Goal: Task Accomplishment & Management: Complete application form

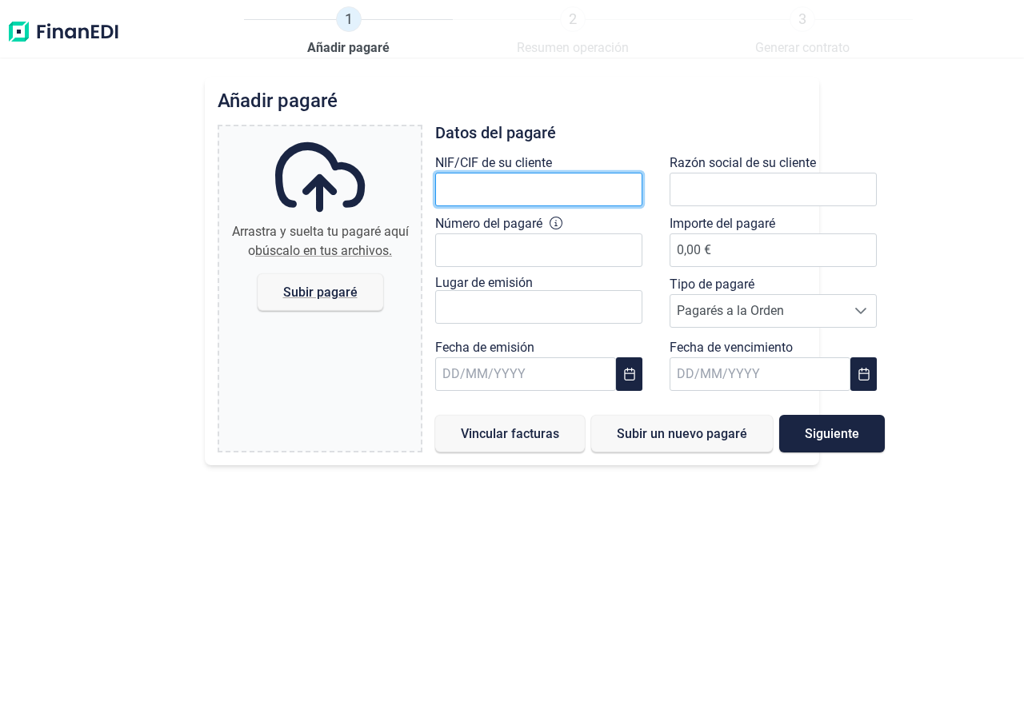
click at [541, 194] on input "text" at bounding box center [538, 190] width 207 height 34
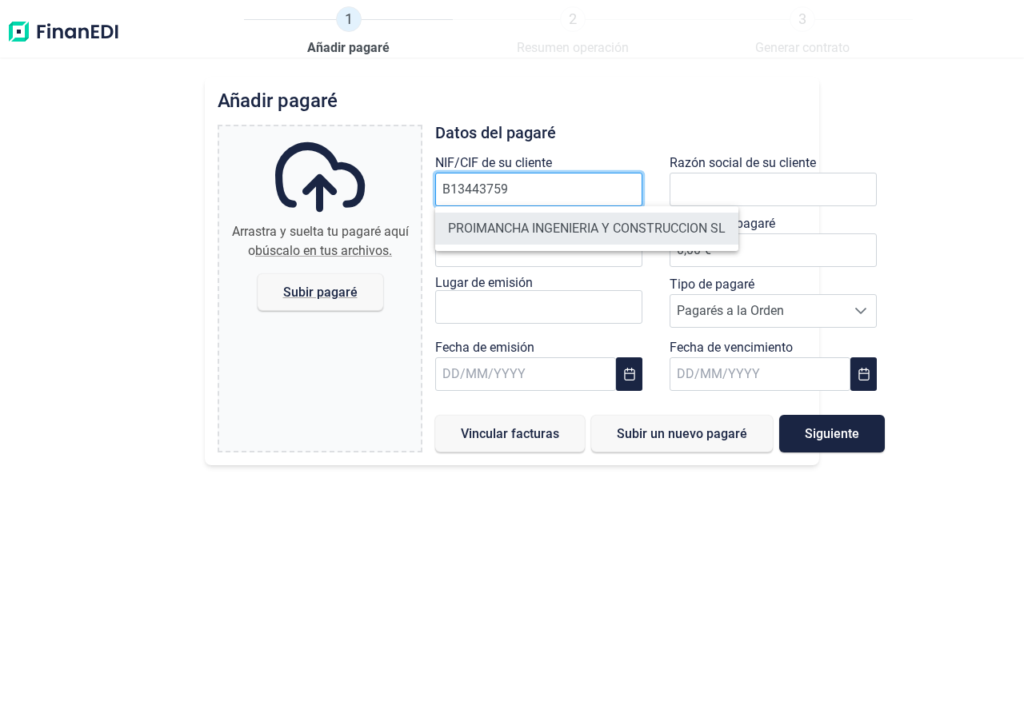
type input "B13443759"
click at [507, 231] on li "PROIMANCHA INGENIERIA Y CONSTRUCCION SL" at bounding box center [586, 229] width 303 height 32
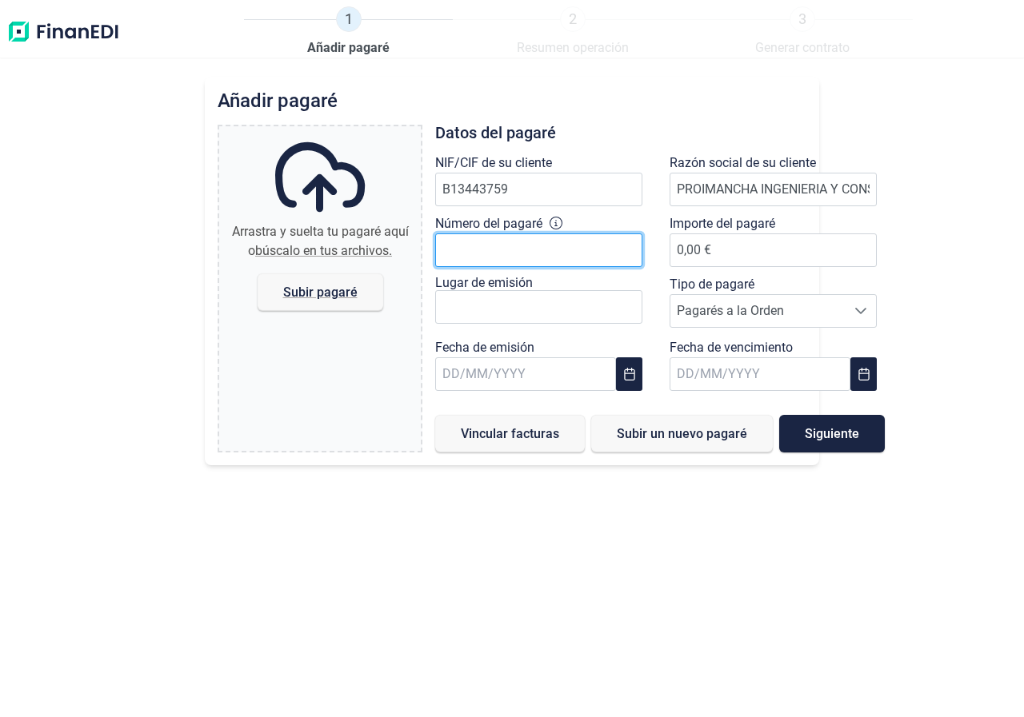
click at [541, 255] on input "Número del pagaré" at bounding box center [538, 250] width 207 height 34
type input "6"
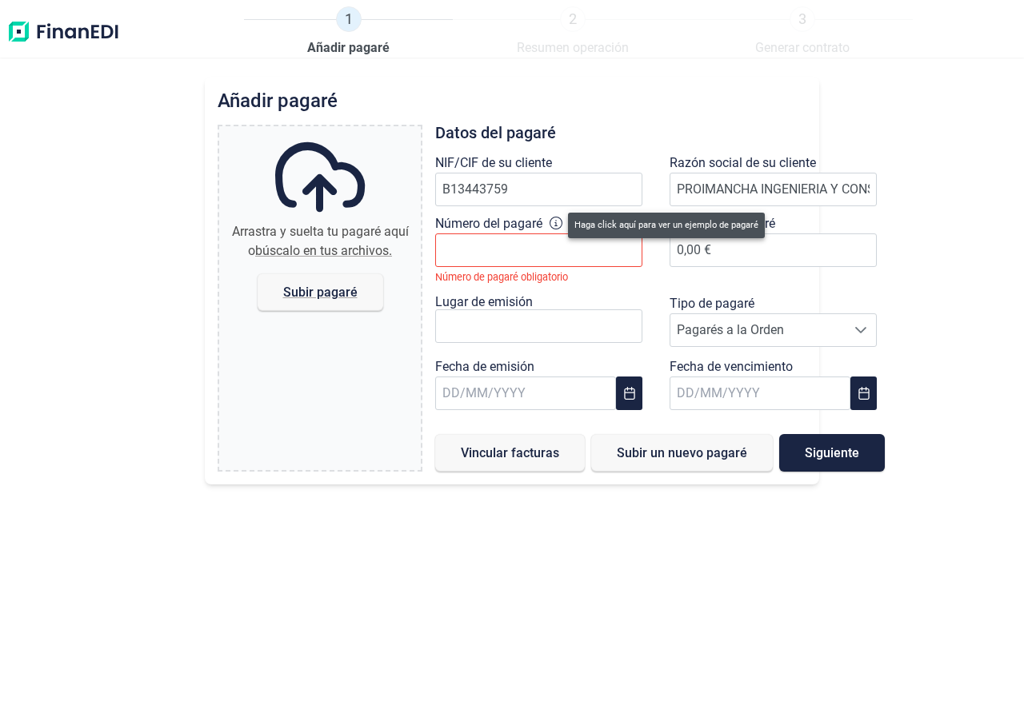
click at [557, 221] on icon at bounding box center [555, 223] width 13 height 13
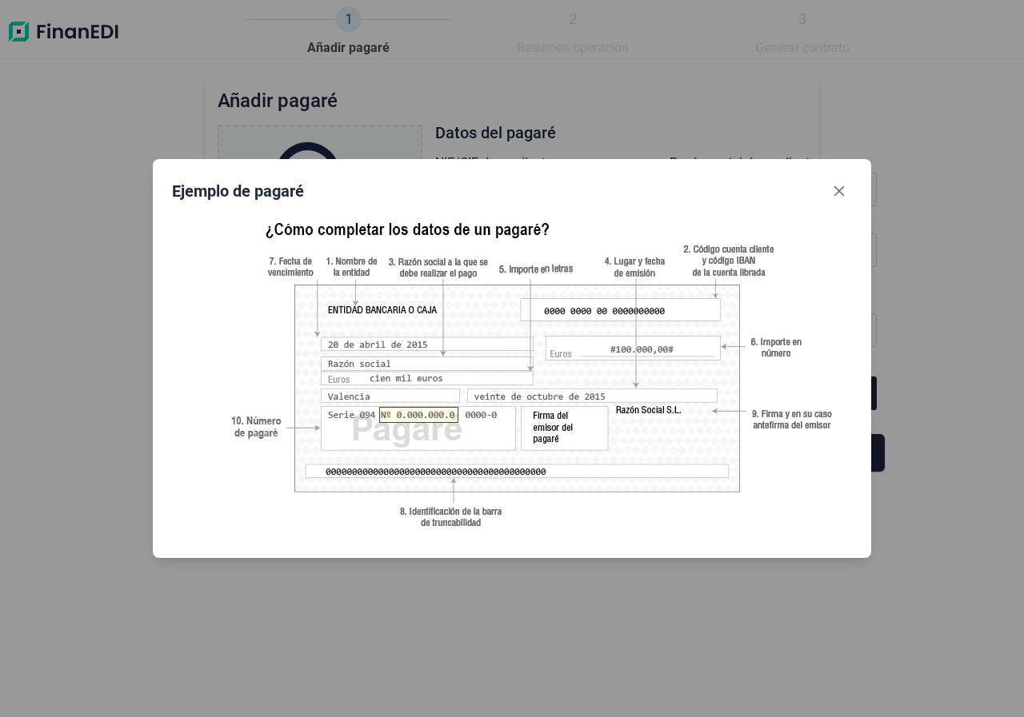
click at [423, 417] on img at bounding box center [512, 374] width 680 height 329
click at [843, 183] on button "Close" at bounding box center [839, 191] width 26 height 26
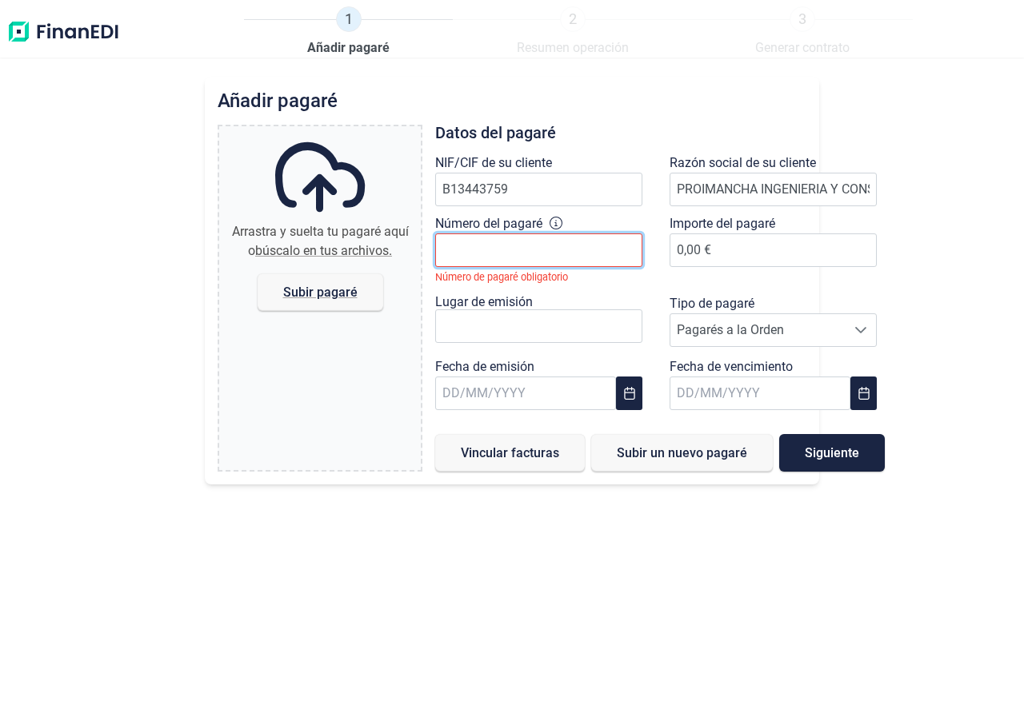
click at [487, 249] on input "Número del pagaré" at bounding box center [538, 250] width 207 height 34
type input "5"
type input "8200 3"
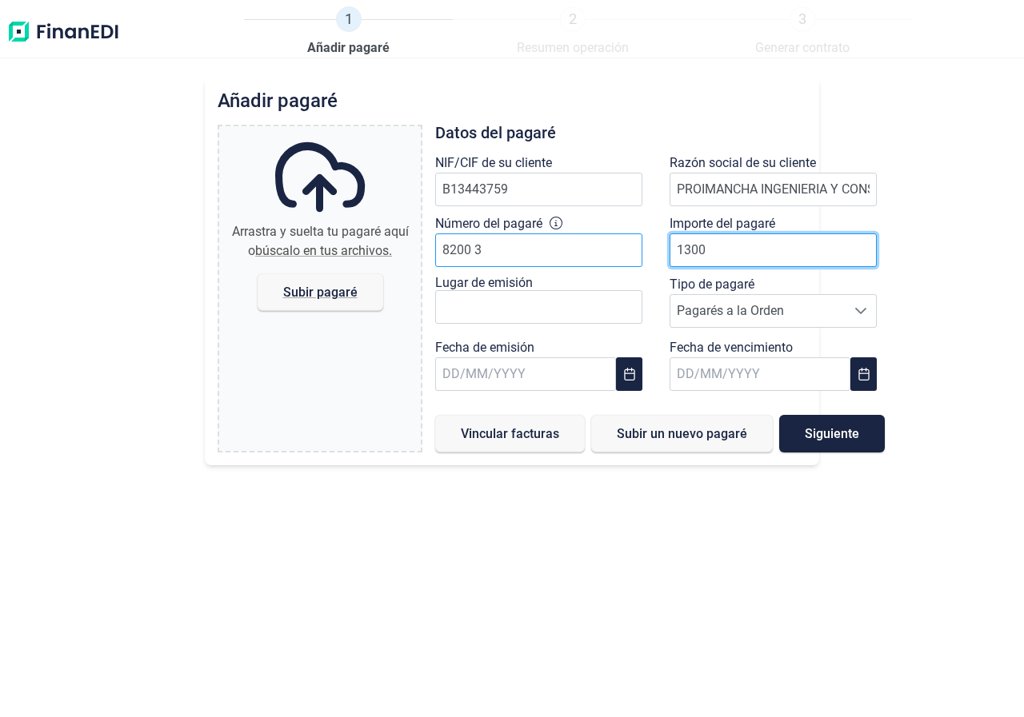
type input "13000"
type input "13000.21"
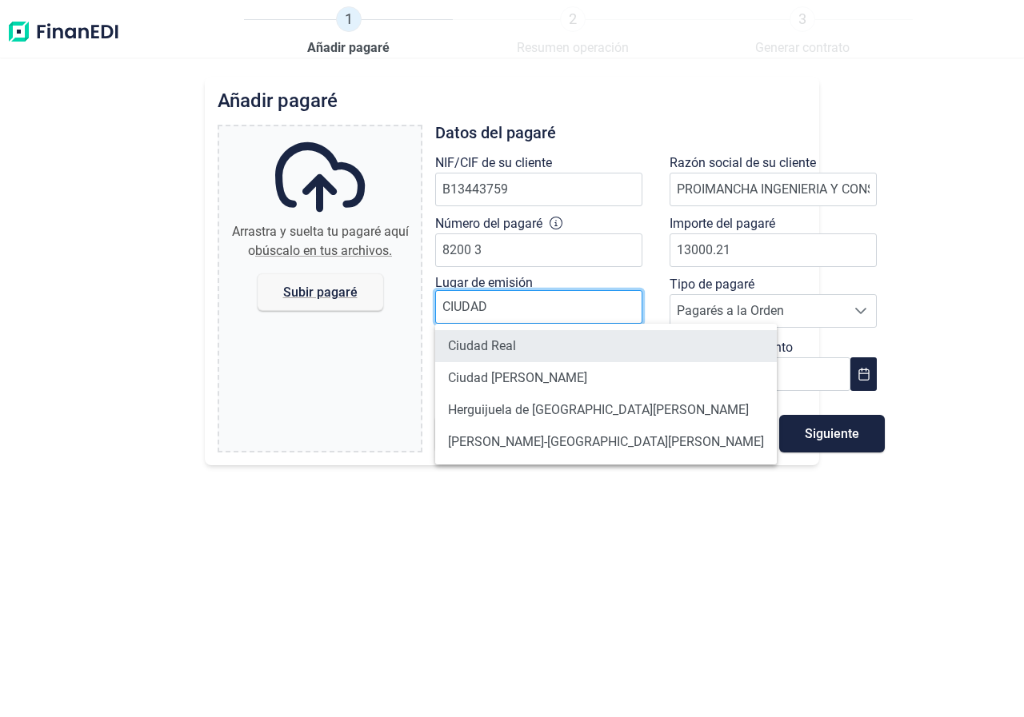
type input "CIUDAD"
click at [573, 341] on li "Ciudad Real" at bounding box center [605, 346] width 341 height 32
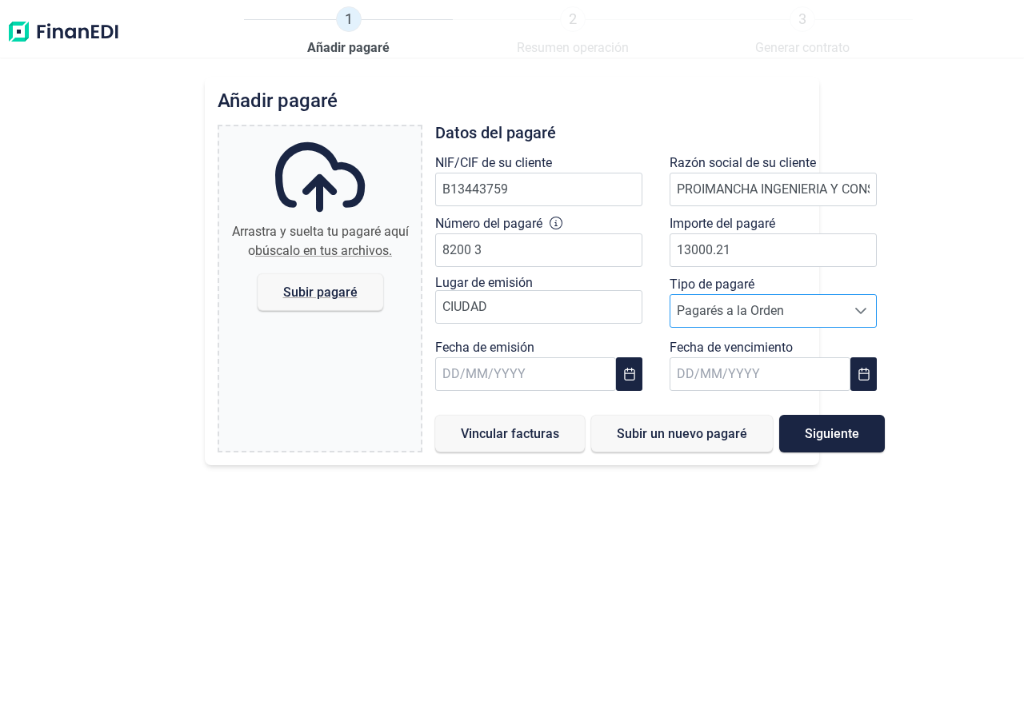
click at [754, 309] on span "Pagarés a la Orden" at bounding box center [757, 311] width 175 height 32
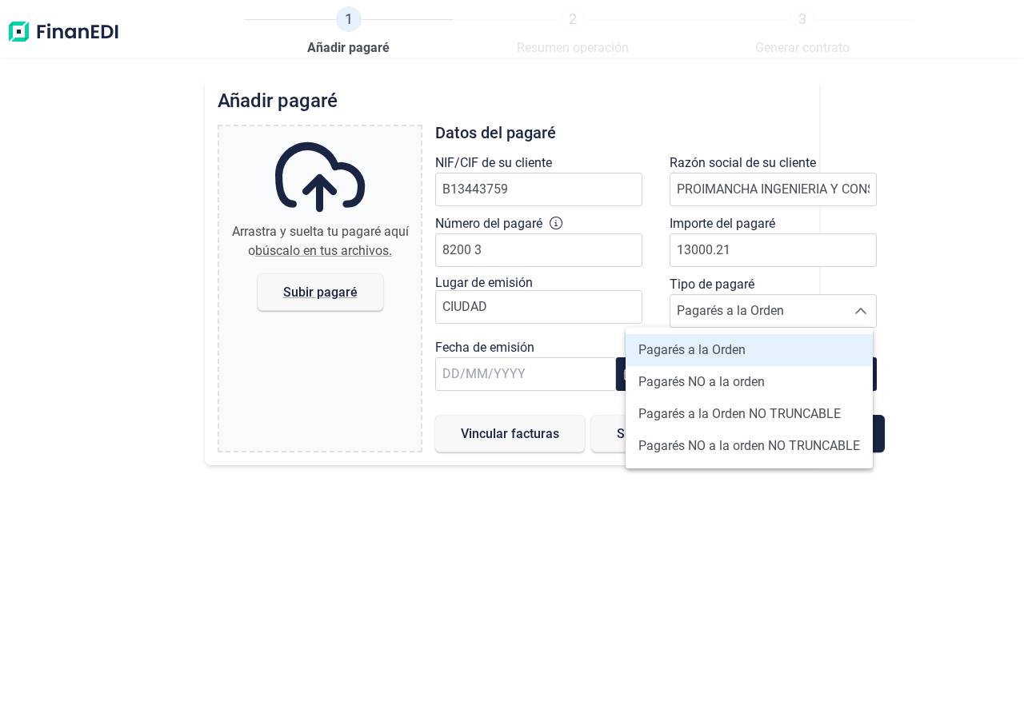
click at [728, 356] on span "Pagarés a la Orden" at bounding box center [691, 350] width 107 height 19
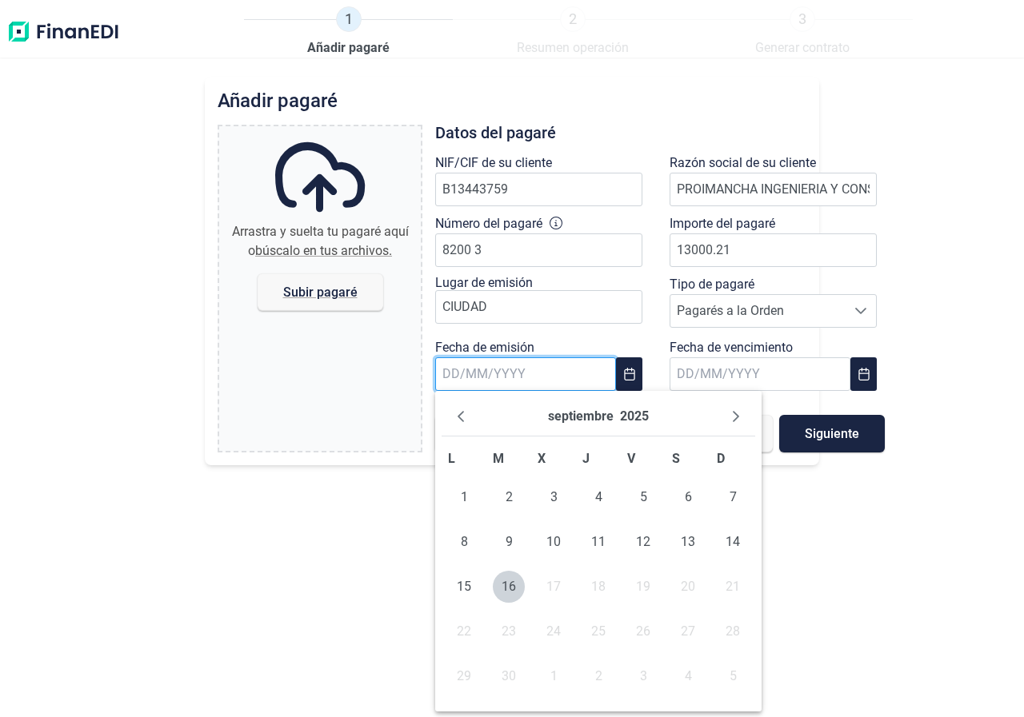
click at [533, 377] on input "text" at bounding box center [525, 374] width 181 height 34
click at [595, 538] on span "11" at bounding box center [598, 542] width 32 height 32
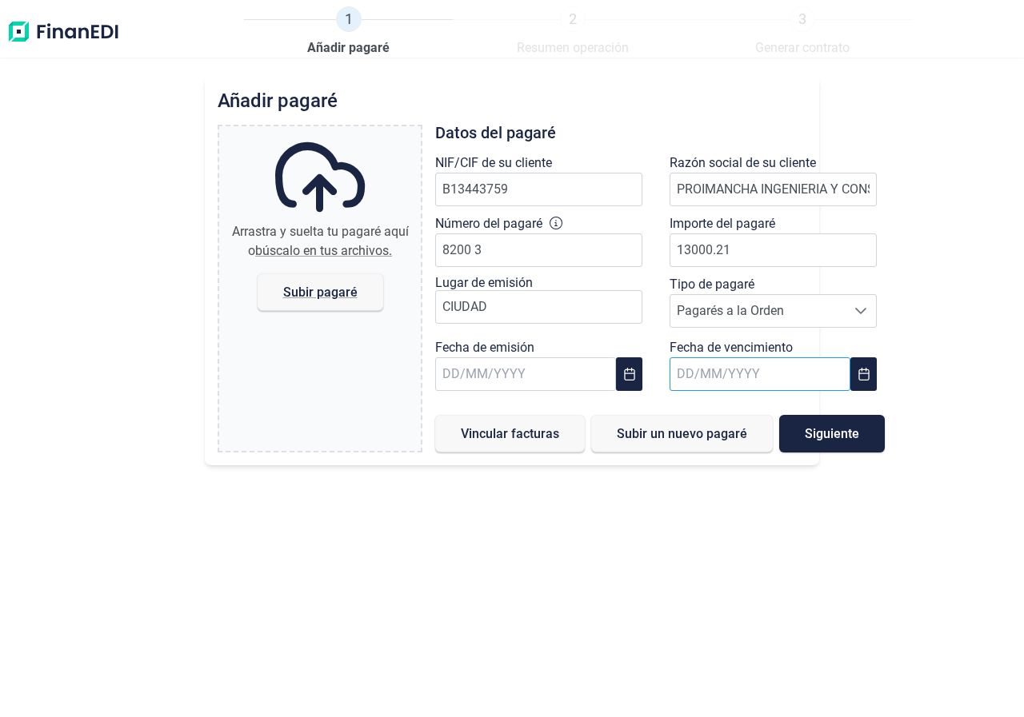
click at [739, 373] on input "text" at bounding box center [759, 374] width 181 height 34
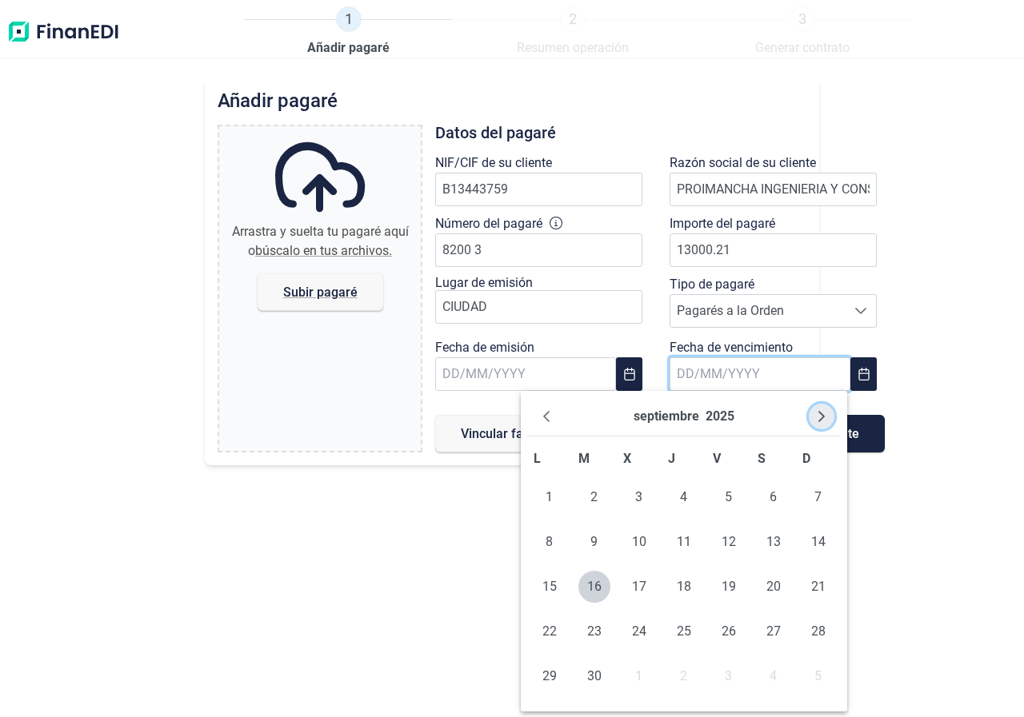
click at [820, 421] on icon "Next Month" at bounding box center [821, 416] width 13 height 13
click at [819, 419] on icon "Next Month" at bounding box center [821, 416] width 13 height 13
click at [773, 537] on span "8" at bounding box center [773, 542] width 32 height 32
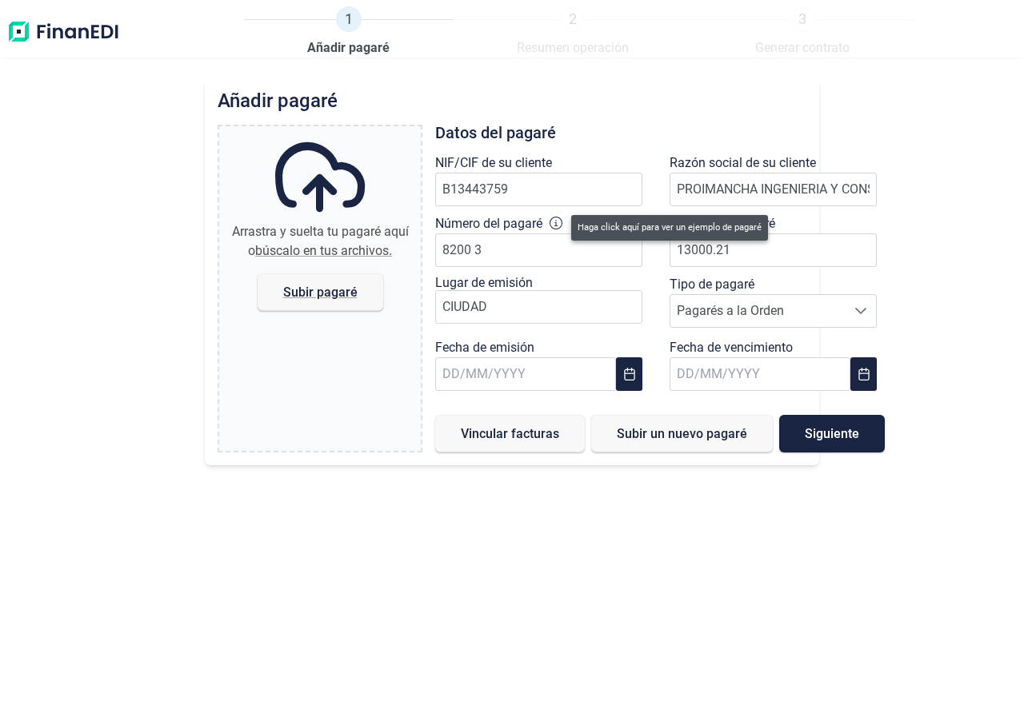
click at [560, 224] on icon at bounding box center [555, 223] width 13 height 13
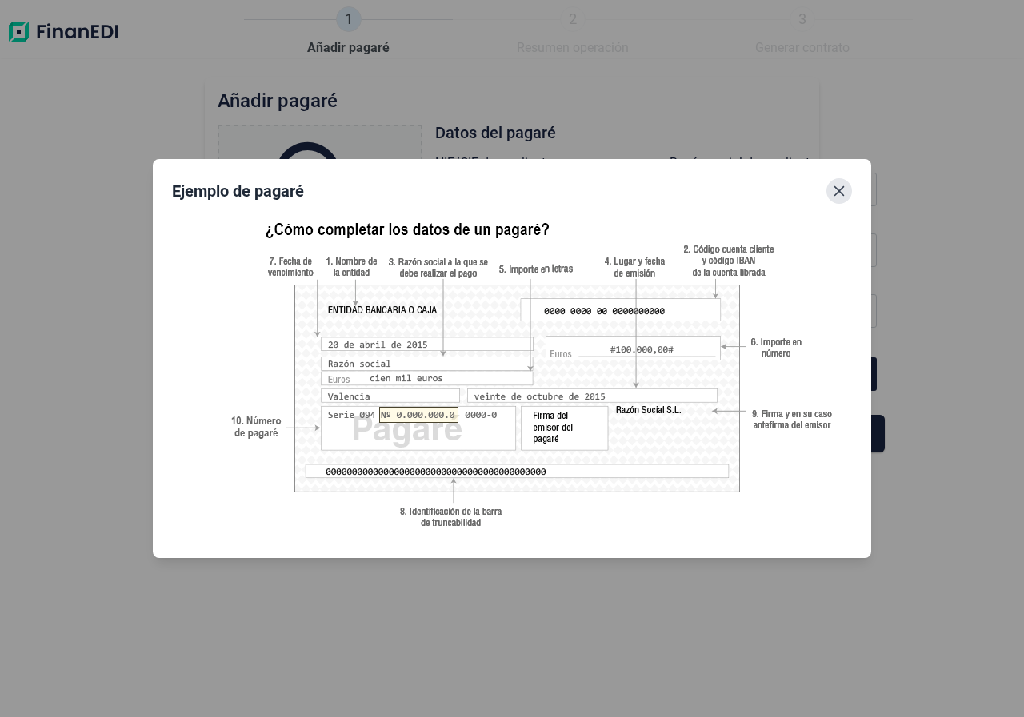
click at [841, 198] on button "Close" at bounding box center [839, 191] width 26 height 26
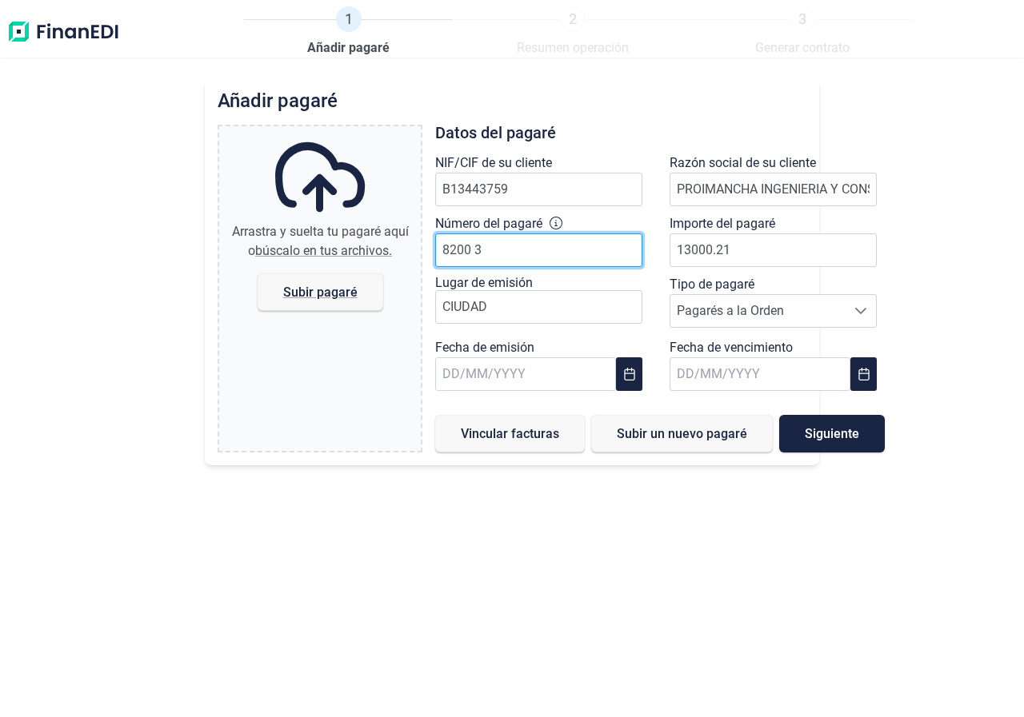
drag, startPoint x: 422, startPoint y: 261, endPoint x: 403, endPoint y: 263, distance: 19.3
click at [403, 263] on div "Arrastra y suelta tu pagaré aquí o búscalo en tus archivos. Subir pagaré Files …" at bounding box center [511, 289] width 589 height 328
type input "0"
type input "0.086.250 5"
click at [836, 704] on div "Añadir pagaré Arrastra y suelta tu pagaré aquí o búscalo en tus archivos. Subir…" at bounding box center [512, 397] width 1024 height 640
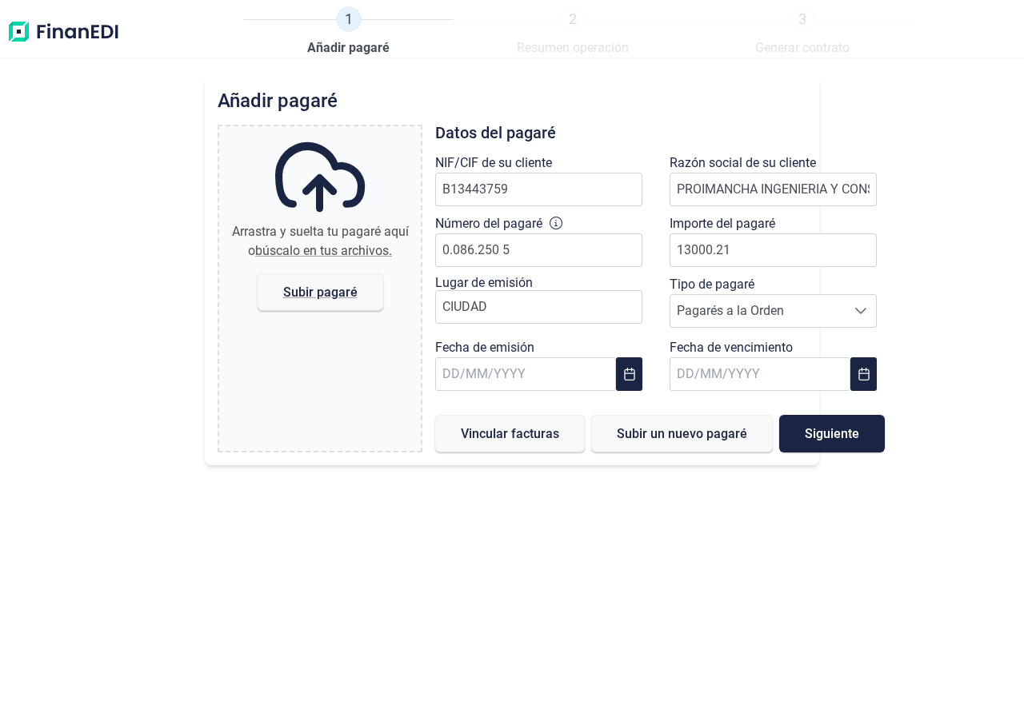
drag, startPoint x: 826, startPoint y: 437, endPoint x: 836, endPoint y: 581, distance: 144.3
click at [836, 581] on div "Añadir pagaré Arrastra y suelta tu pagaré aquí o búscalo en tus archivos. Subir…" at bounding box center [512, 397] width 1024 height 640
click at [326, 297] on span "Subir pagaré" at bounding box center [320, 292] width 74 height 12
click at [326, 131] on input "Arrastra y suelta tu pagaré aquí o búscalo en tus archivos. Subir pagaré" at bounding box center [320, 128] width 202 height 5
type input "C:\fakepath\PAGARE PROIMANCHA.pdf"
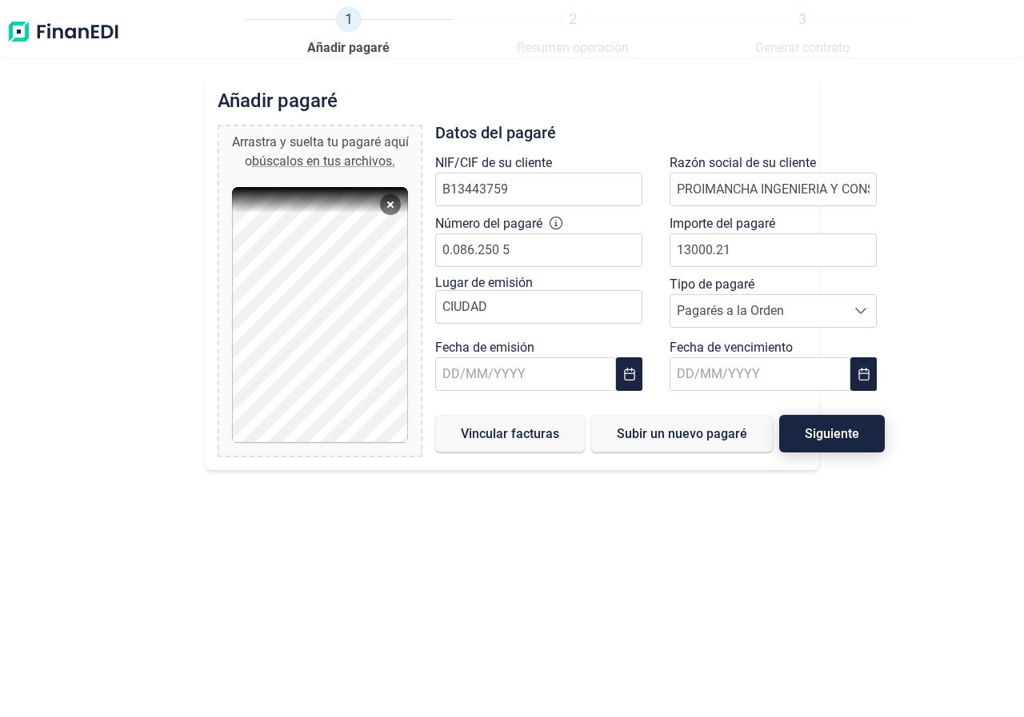
click at [847, 434] on span "Siguiente" at bounding box center [831, 434] width 54 height 12
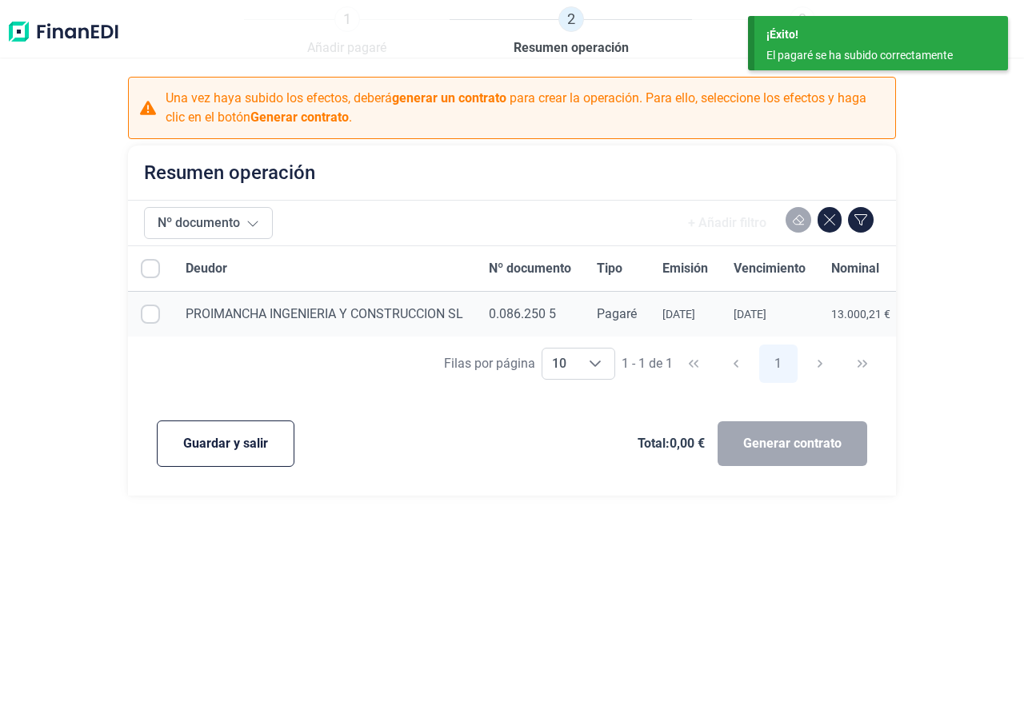
checkbox input "true"
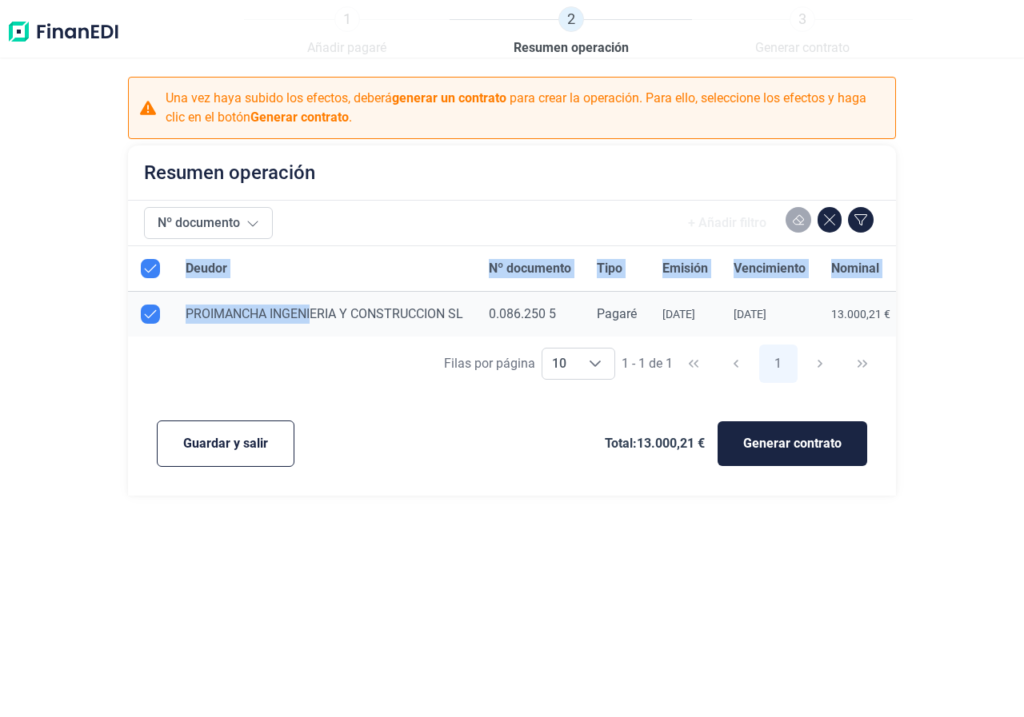
drag, startPoint x: 315, startPoint y: 336, endPoint x: 575, endPoint y: 339, distance: 259.9
click at [575, 337] on div "Deudor Nº documento Tipo Emisión Vencimiento Nominal Estado PROIMANCHA INGENIER…" at bounding box center [512, 291] width 768 height 90
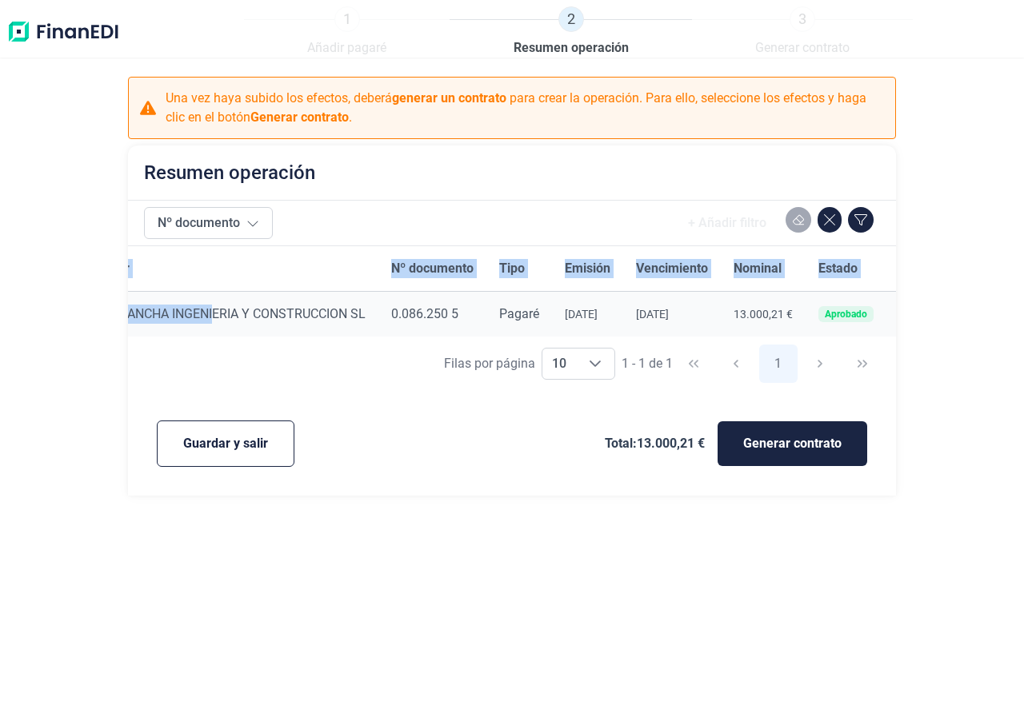
scroll to position [0, 131]
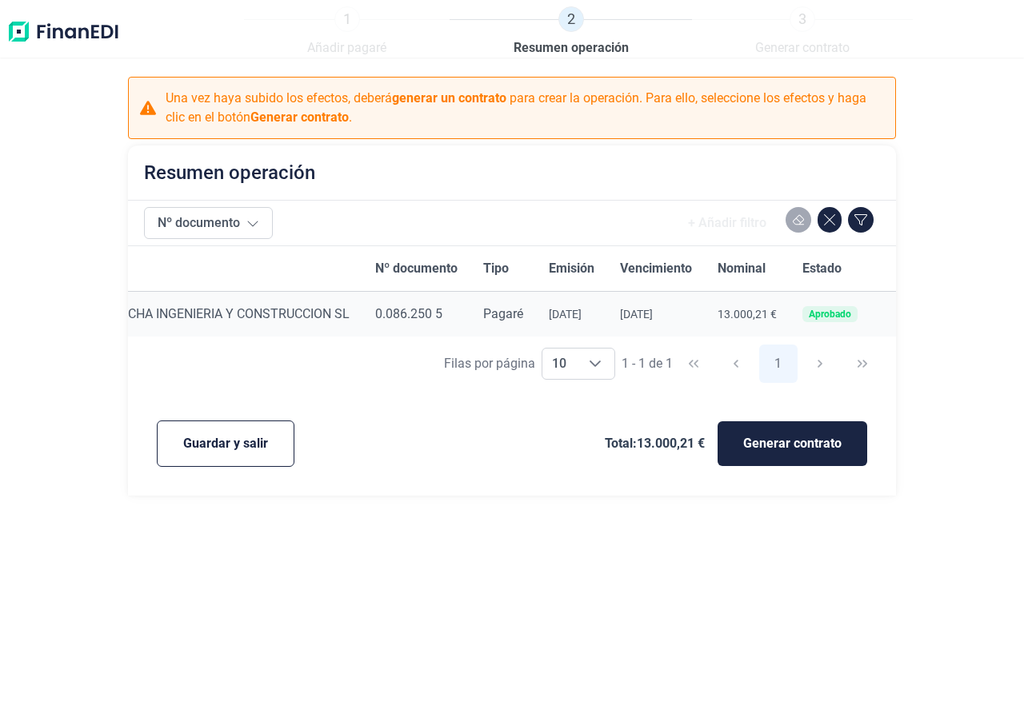
click at [1014, 298] on div "Una vez haya subido los efectos, deberá generar un contrato para crear la opera…" at bounding box center [512, 286] width 1024 height 419
click at [832, 453] on span "Generar contrato" at bounding box center [792, 443] width 98 height 19
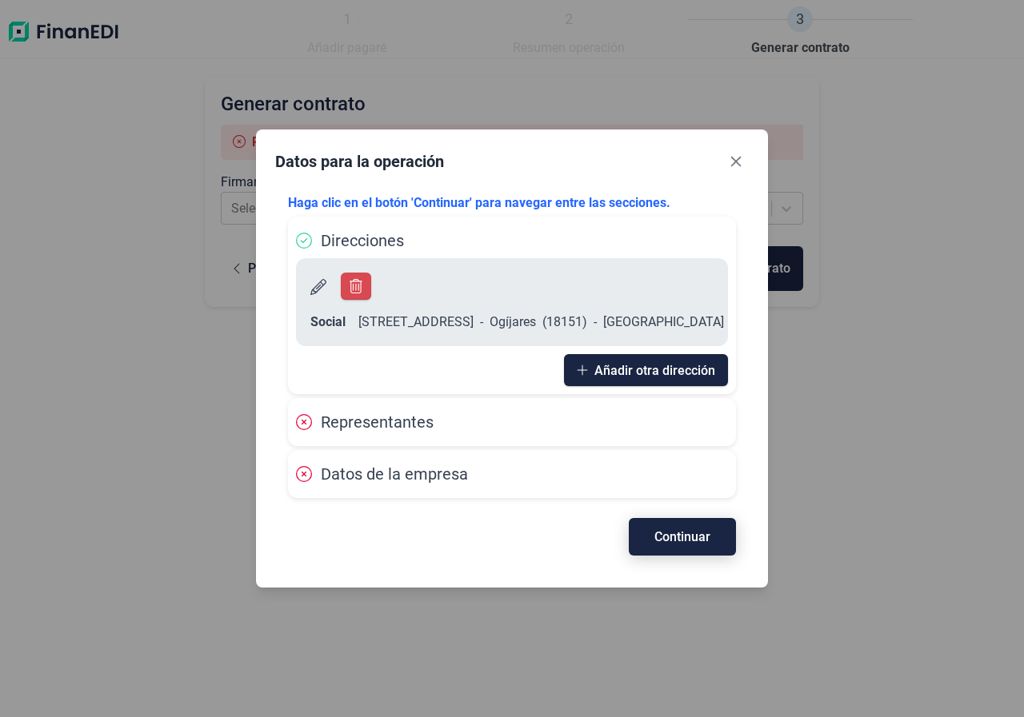
click at [678, 543] on span "Continuar" at bounding box center [682, 537] width 56 height 12
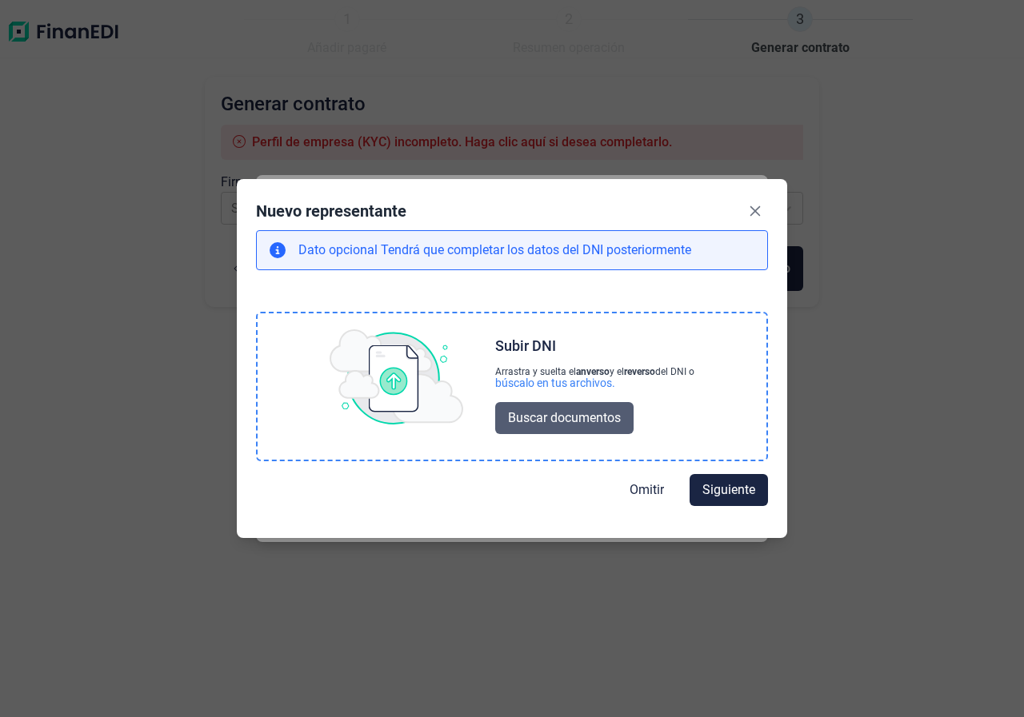
click at [553, 423] on span "Buscar documentos" at bounding box center [564, 418] width 113 height 19
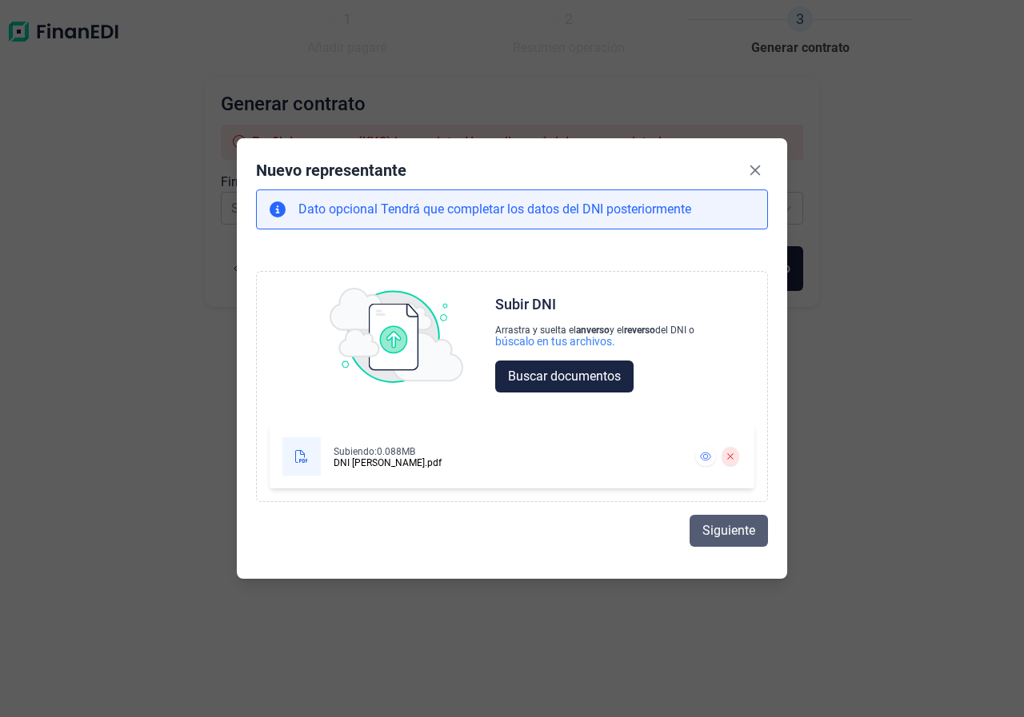
click at [717, 537] on span "Siguiente" at bounding box center [728, 530] width 53 height 19
select select "ES"
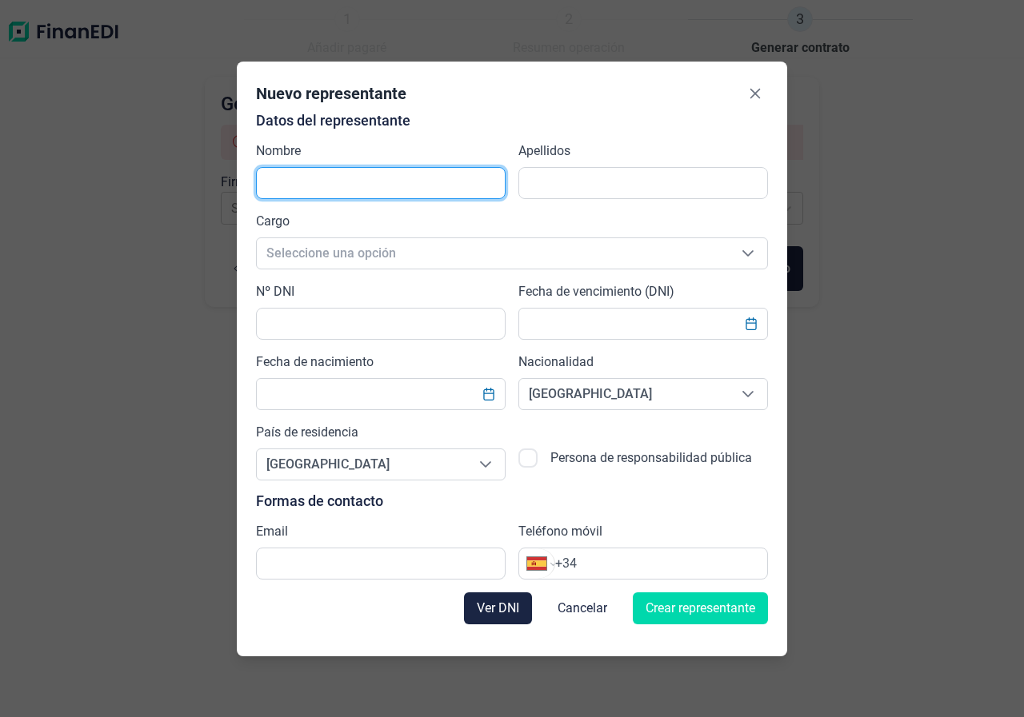
click at [397, 188] on input "text" at bounding box center [380, 183] width 249 height 32
type input "[PERSON_NAME]"
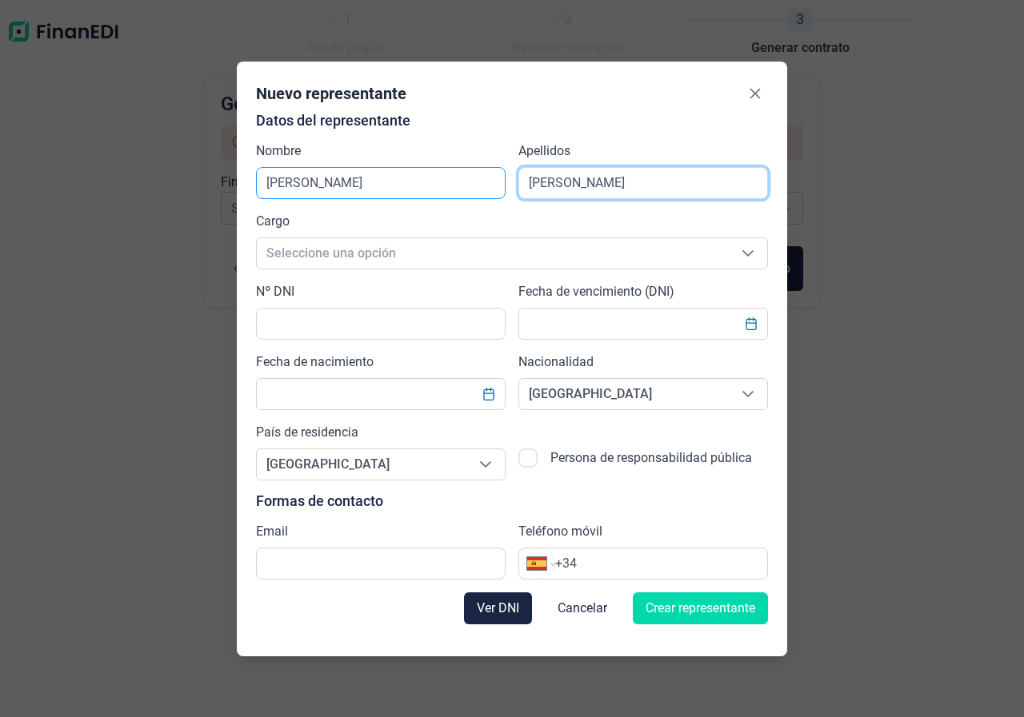
type input "[PERSON_NAME]"
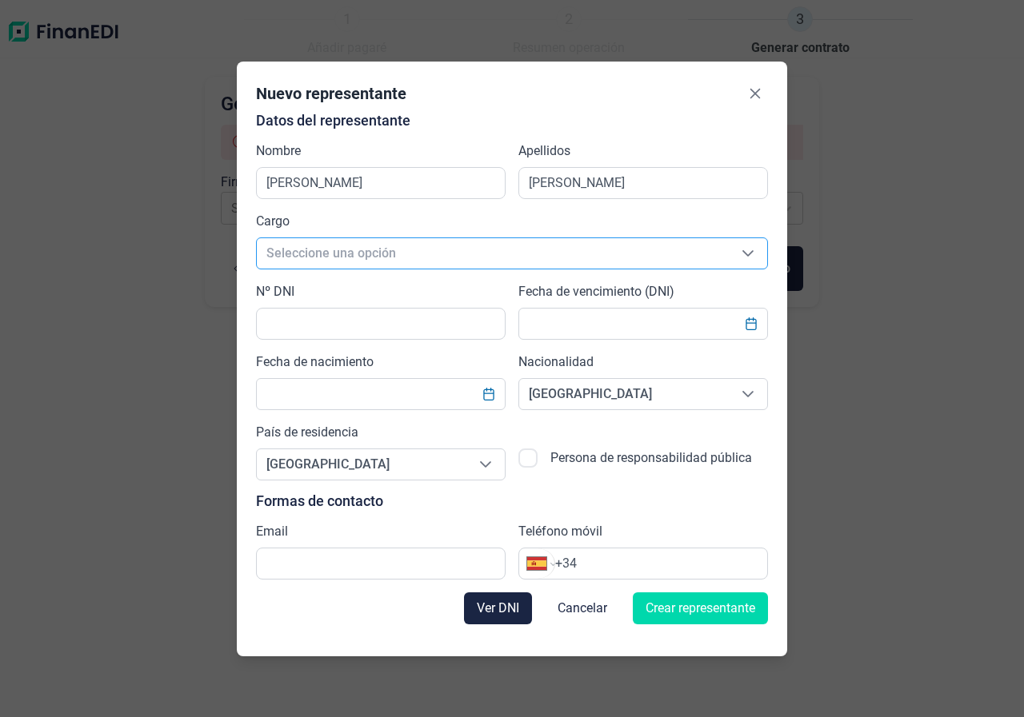
click at [382, 241] on span "Seleccione una opción" at bounding box center [493, 253] width 472 height 30
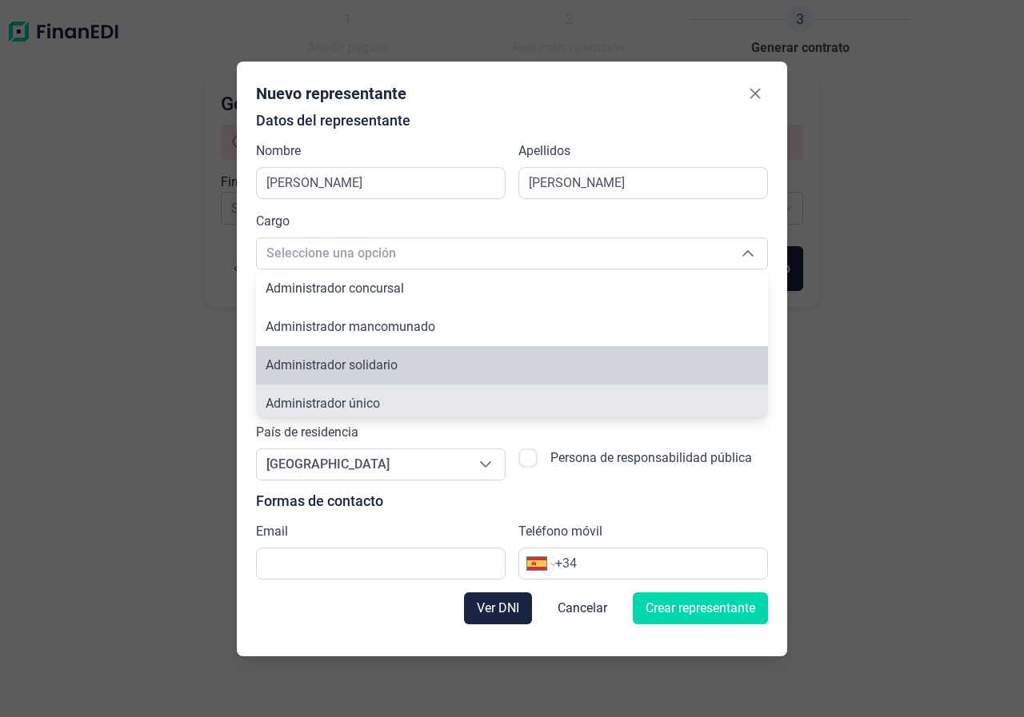
scroll to position [6, 0]
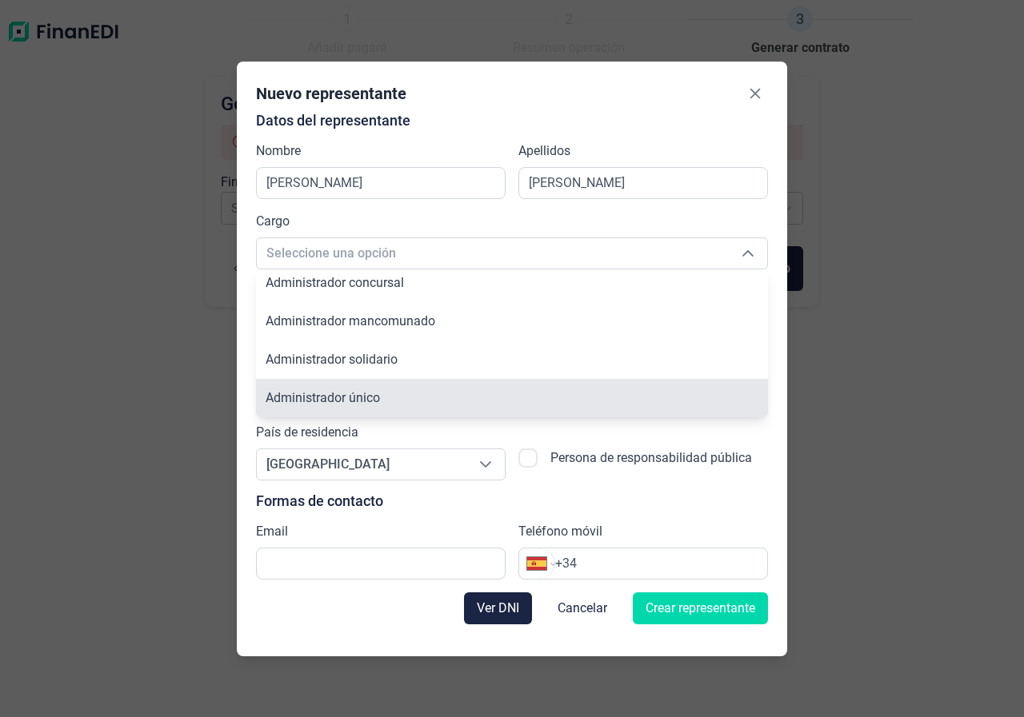
click at [382, 399] on li "Administrador único" at bounding box center [512, 398] width 512 height 38
type input "Administrador único"
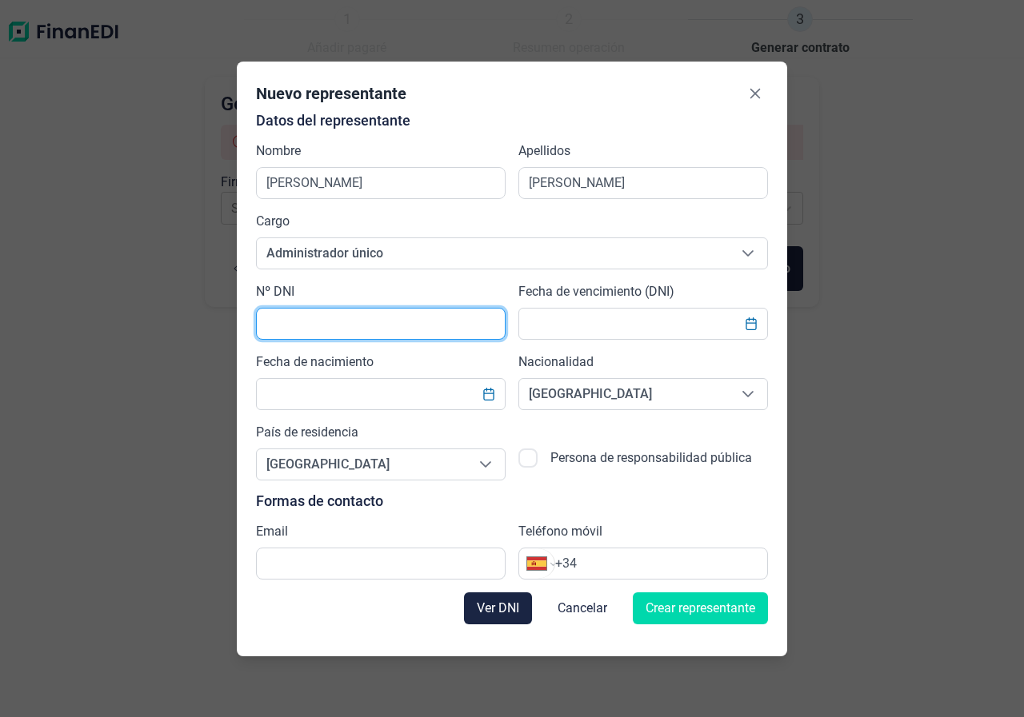
click at [379, 329] on input "text" at bounding box center [380, 324] width 249 height 32
click at [347, 329] on input "text" at bounding box center [380, 324] width 249 height 32
type input "75162774Q"
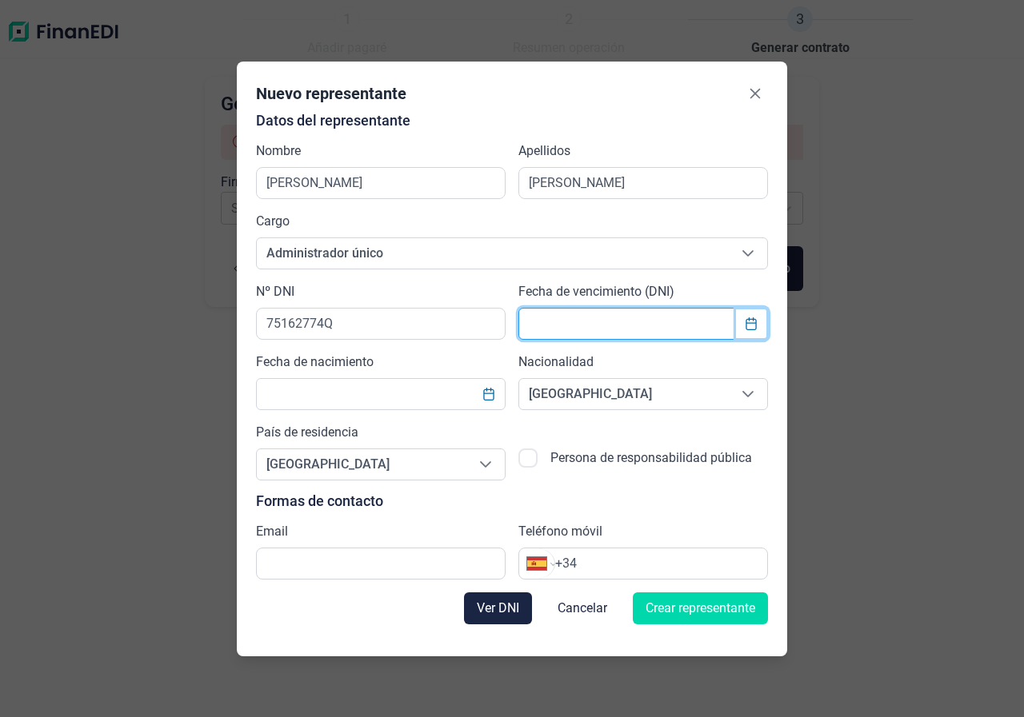
click at [752, 323] on icon "Choose Date" at bounding box center [750, 323] width 10 height 13
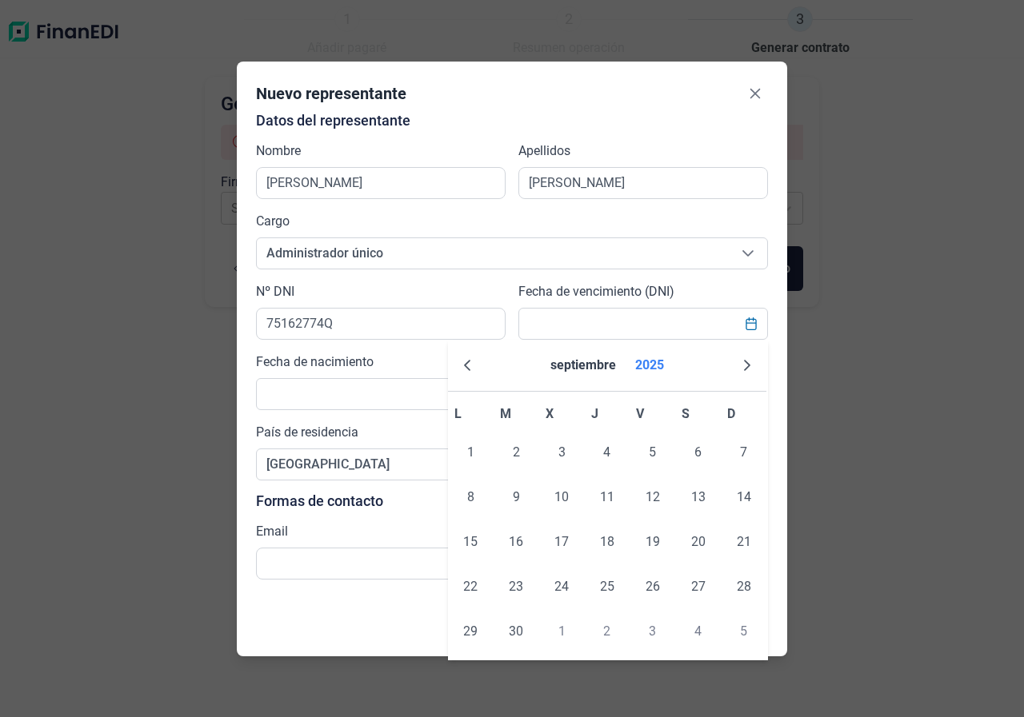
click at [665, 357] on button "2025" at bounding box center [650, 365] width 42 height 38
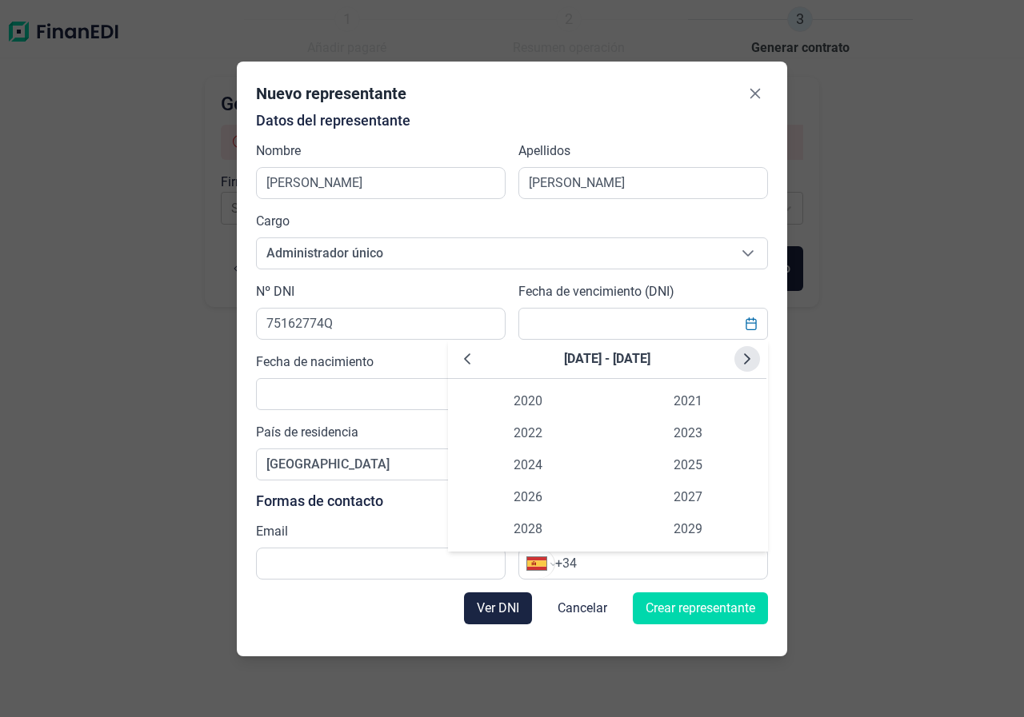
click at [745, 356] on icon "Next Decade" at bounding box center [746, 359] width 13 height 13
click at [691, 403] on span "2031" at bounding box center [688, 401] width 160 height 32
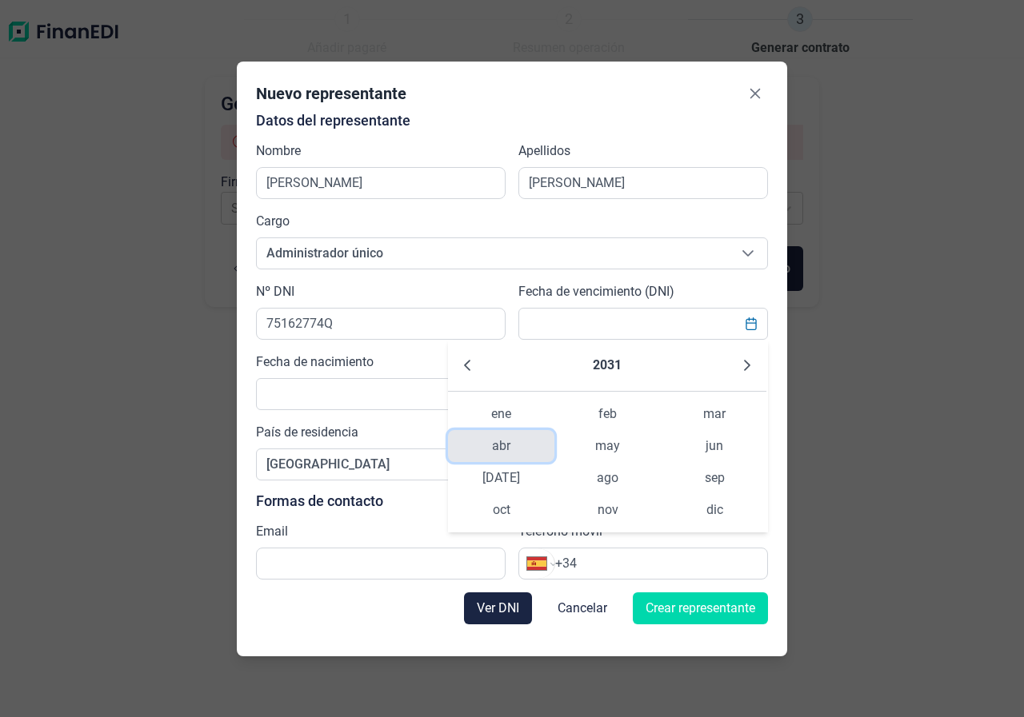
click at [508, 447] on span "abr" at bounding box center [501, 446] width 106 height 32
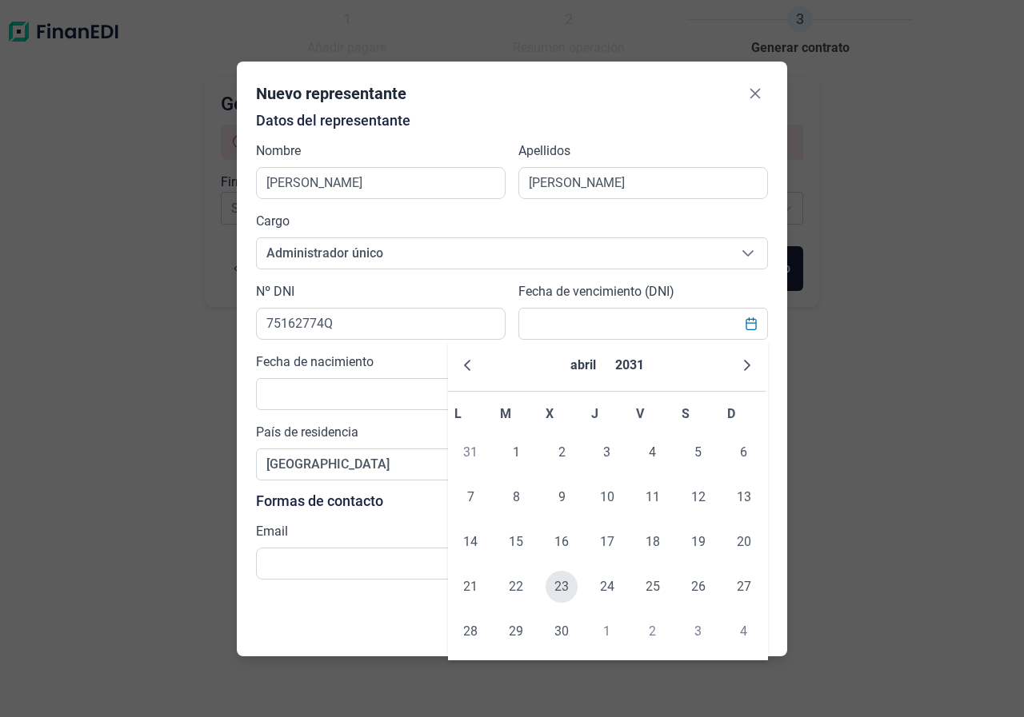
click at [555, 587] on span "23" at bounding box center [561, 587] width 32 height 32
type input "[DATE]"
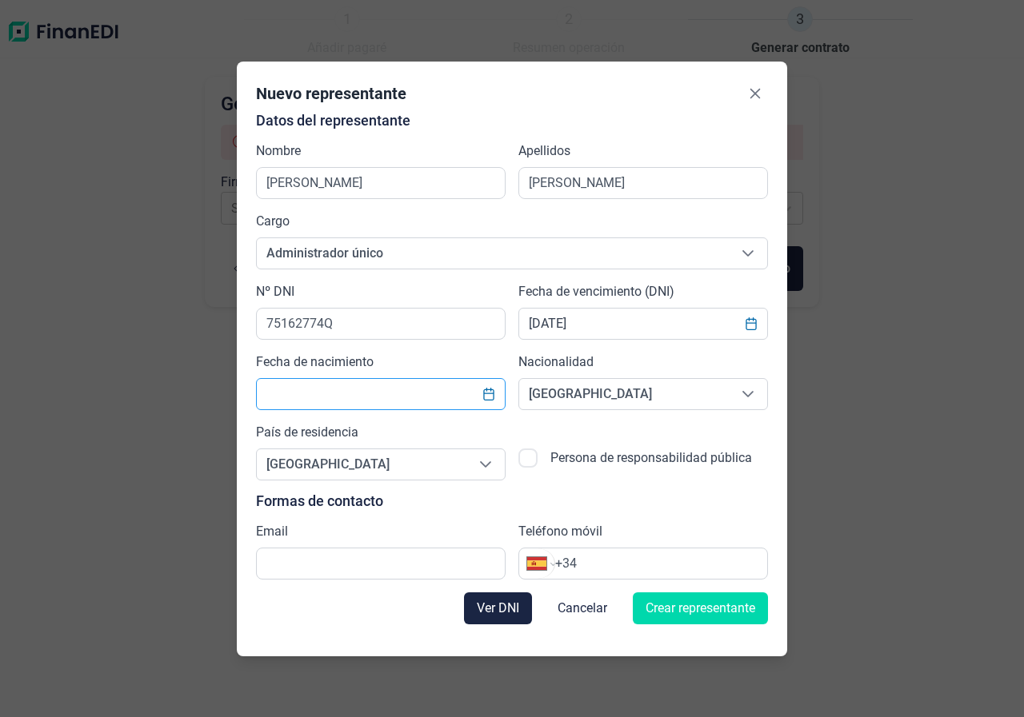
click at [373, 391] on input "text" at bounding box center [380, 394] width 249 height 32
click at [494, 394] on icon "Choose Date" at bounding box center [488, 394] width 13 height 13
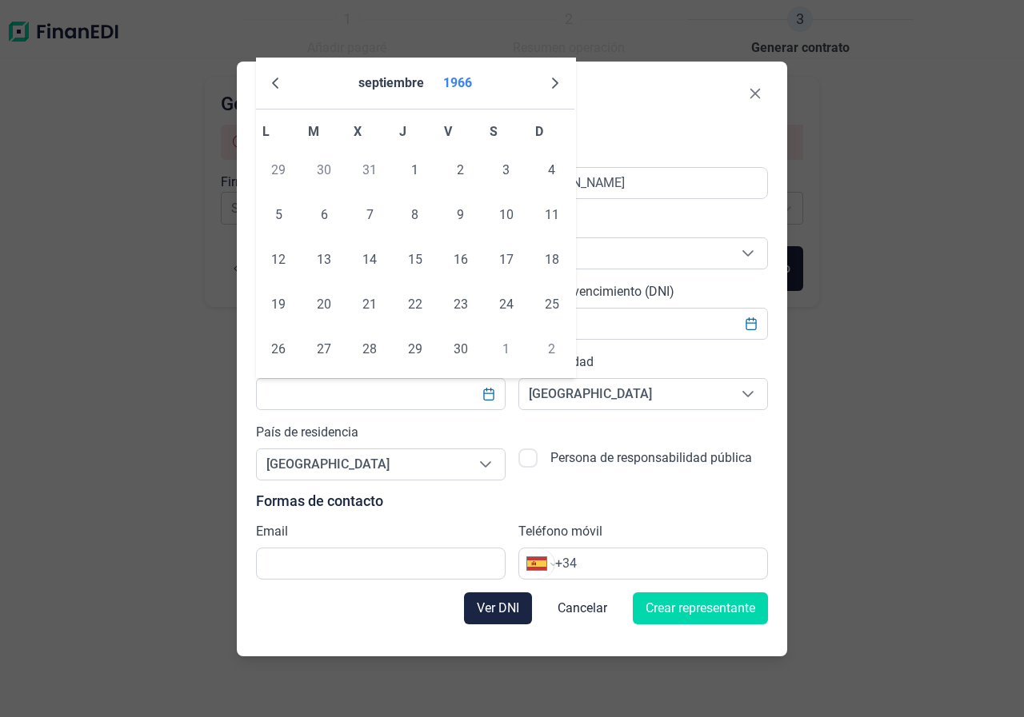
click at [457, 77] on button "1966" at bounding box center [458, 83] width 42 height 38
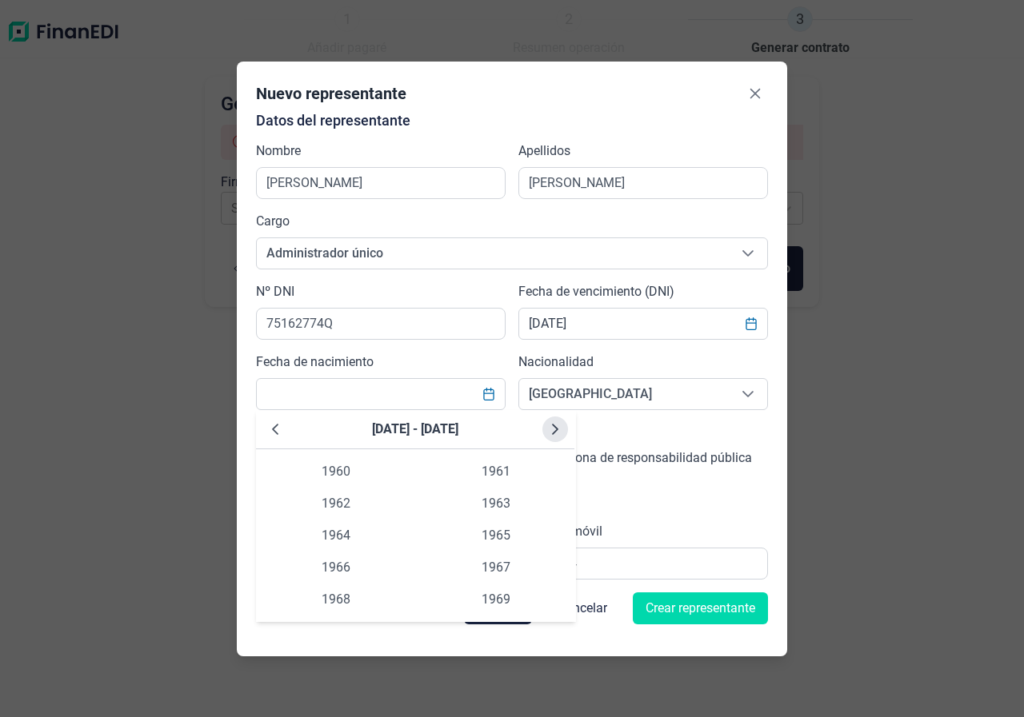
click at [553, 430] on icon "Next Decade" at bounding box center [555, 429] width 13 height 13
click at [277, 432] on icon "Previous Decade" at bounding box center [275, 429] width 13 height 13
click at [333, 564] on span "1986" at bounding box center [336, 568] width 160 height 32
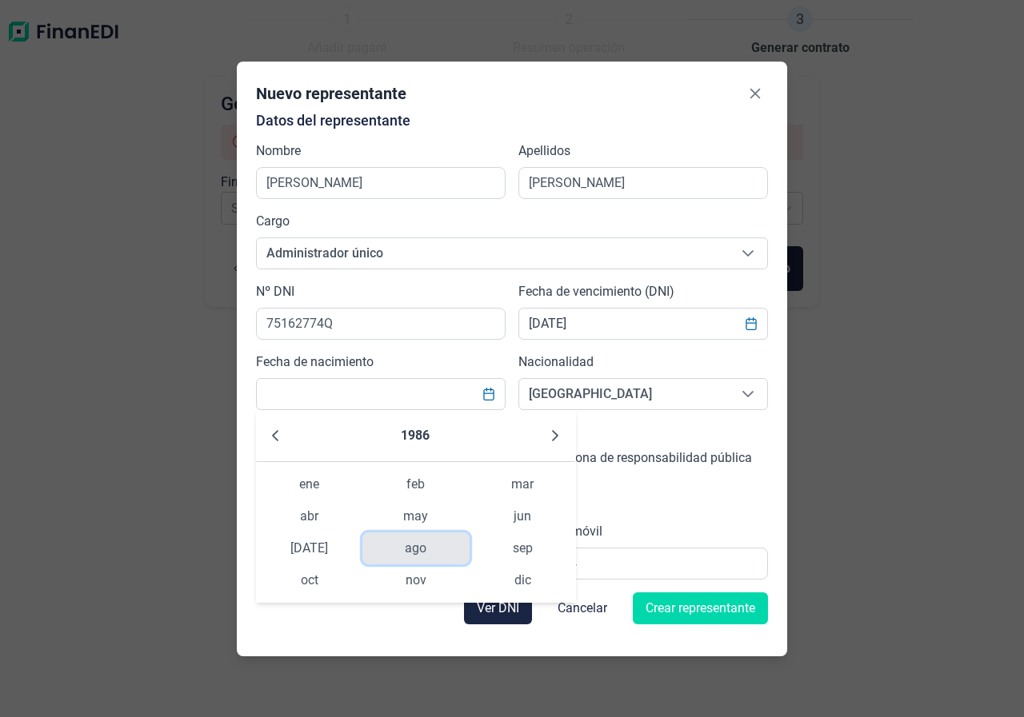
click at [420, 556] on span "ago" at bounding box center [415, 549] width 106 height 32
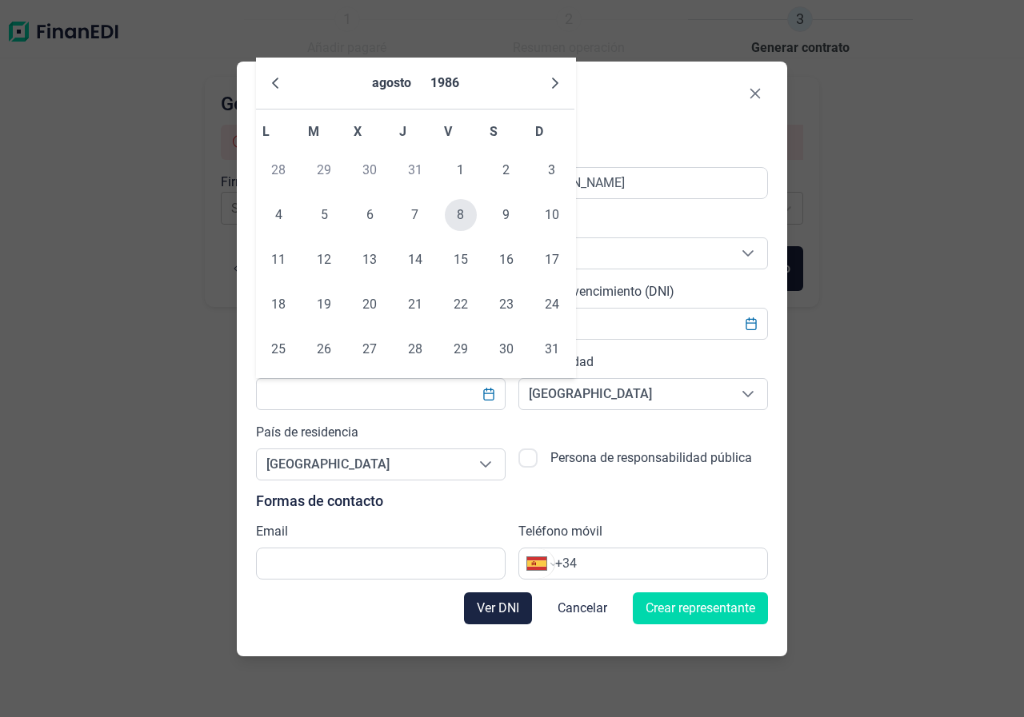
click at [461, 216] on span "8" at bounding box center [461, 215] width 32 height 32
type input "[DATE]"
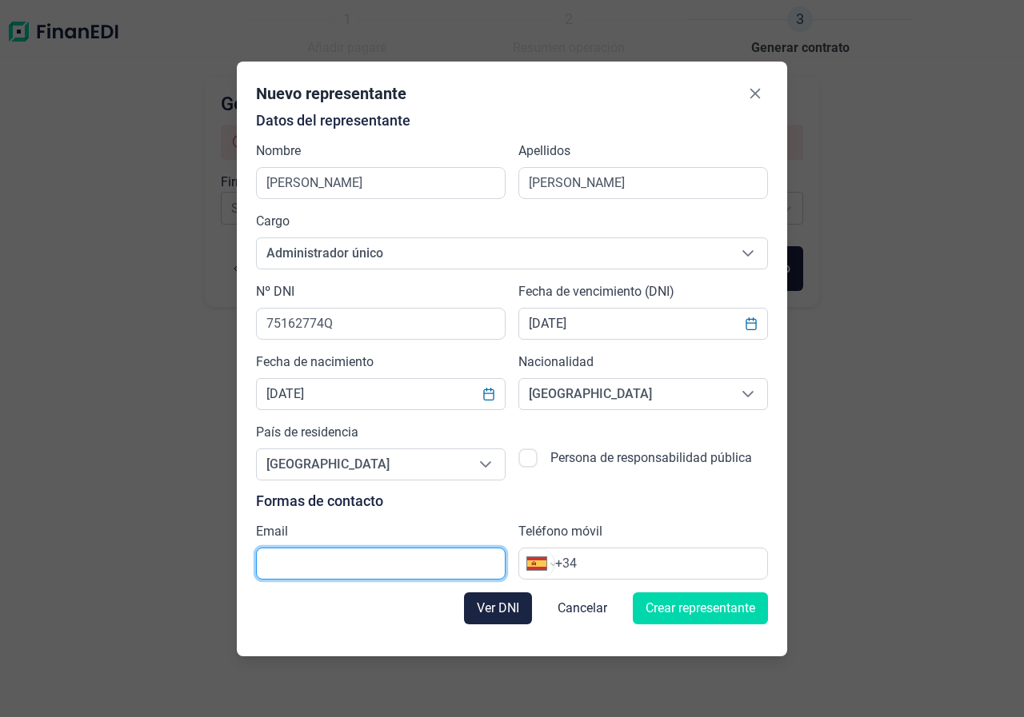
click at [357, 571] on input "text" at bounding box center [380, 564] width 249 height 32
type input "A"
type input "[EMAIL_ADDRESS][DOMAIN_NAME]"
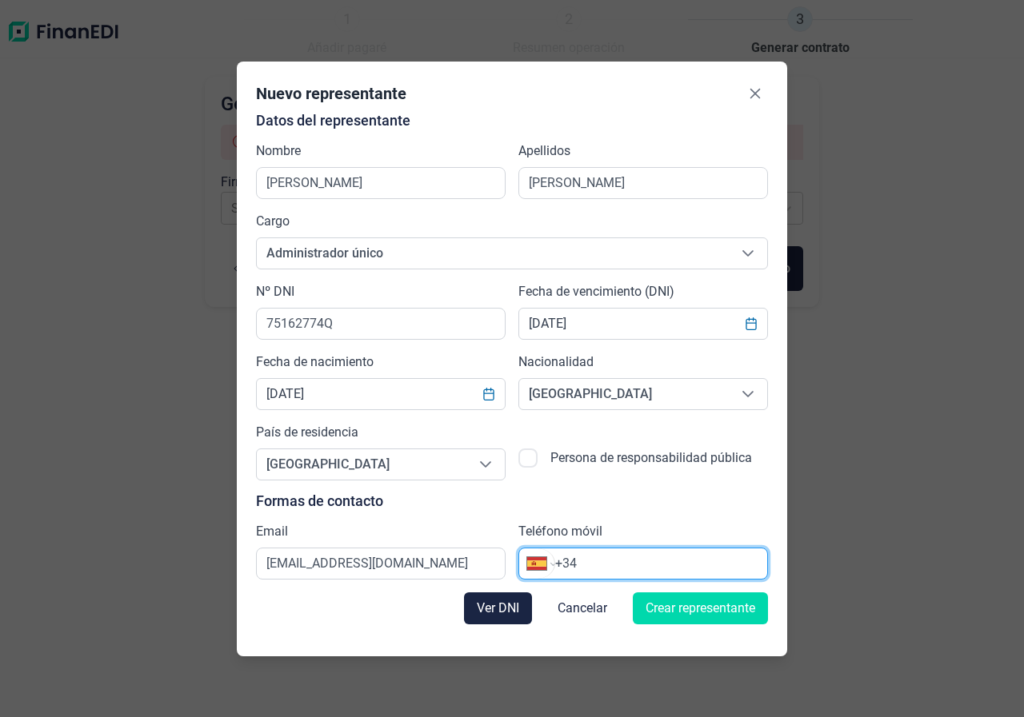
click at [664, 565] on input "+34" at bounding box center [661, 563] width 212 height 19
type input "[PHONE_NUMBER]"
click at [687, 620] on button "Crear representante" at bounding box center [699, 609] width 135 height 32
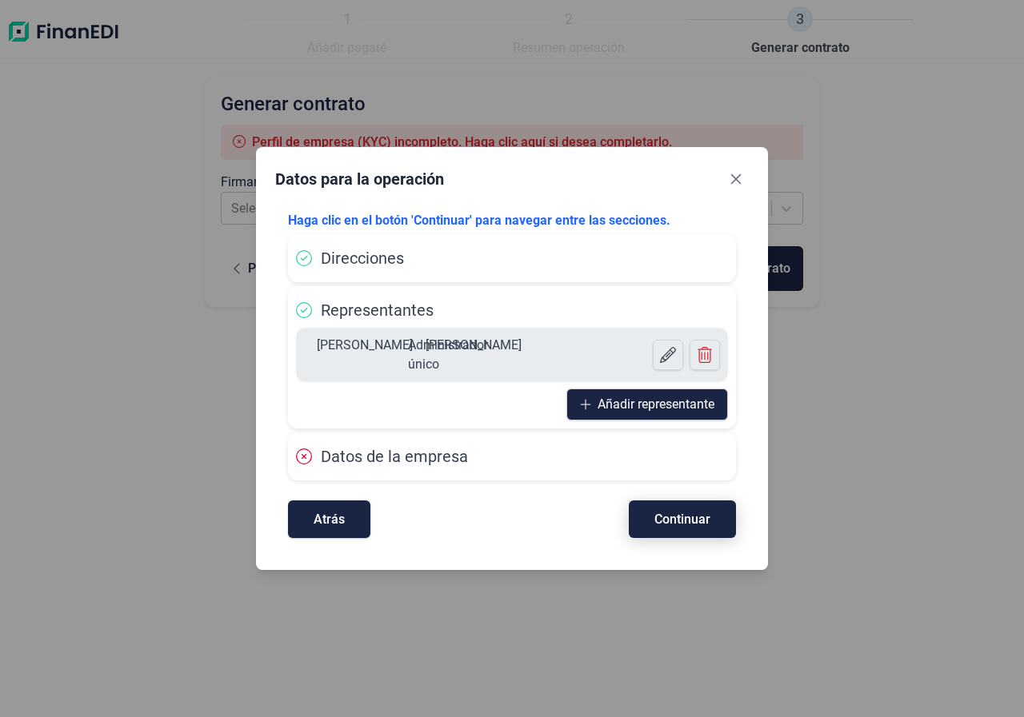
click at [675, 522] on span "Continuar" at bounding box center [682, 519] width 56 height 12
select select "ES"
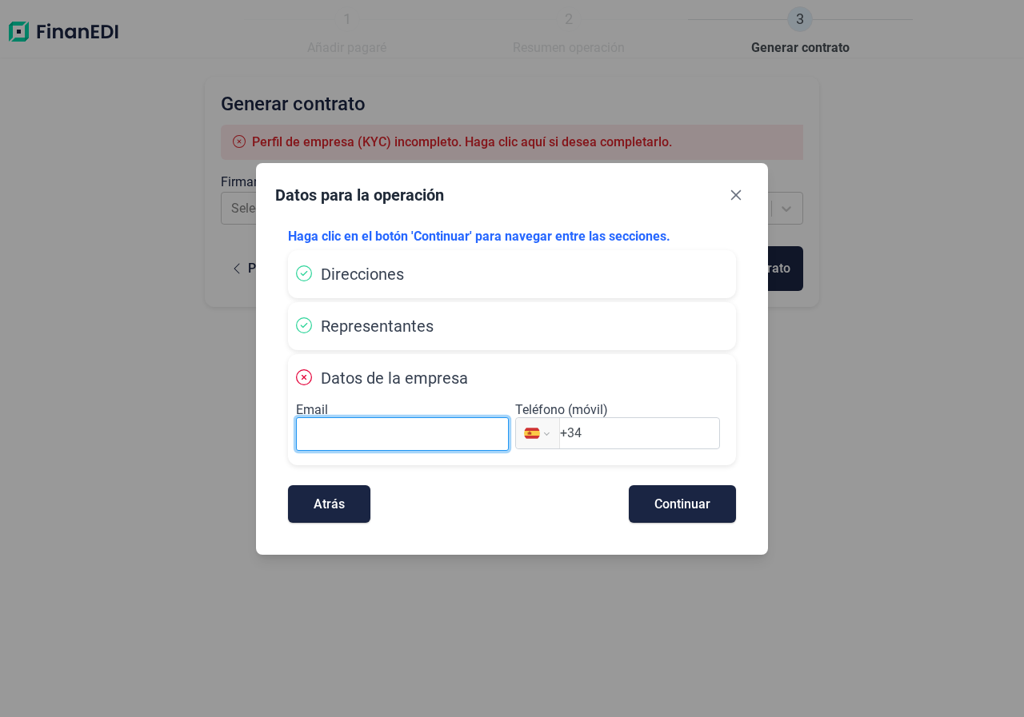
click at [418, 441] on input at bounding box center [402, 434] width 213 height 34
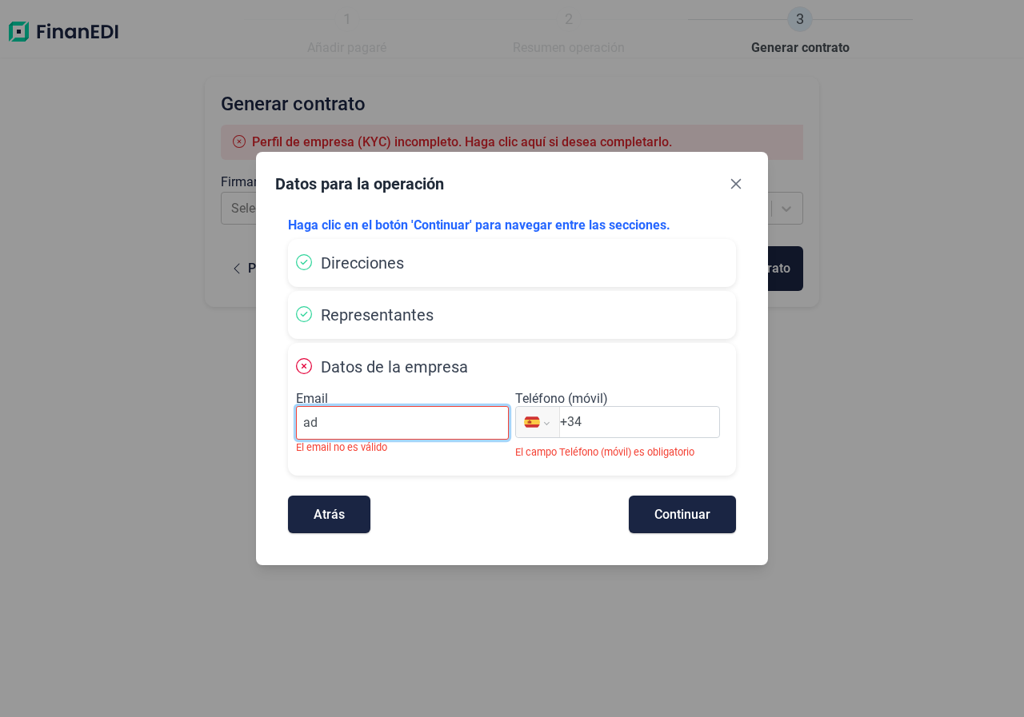
type input "[EMAIL_ADDRESS][DOMAIN_NAME]"
click at [644, 421] on input "+34" at bounding box center [639, 422] width 159 height 19
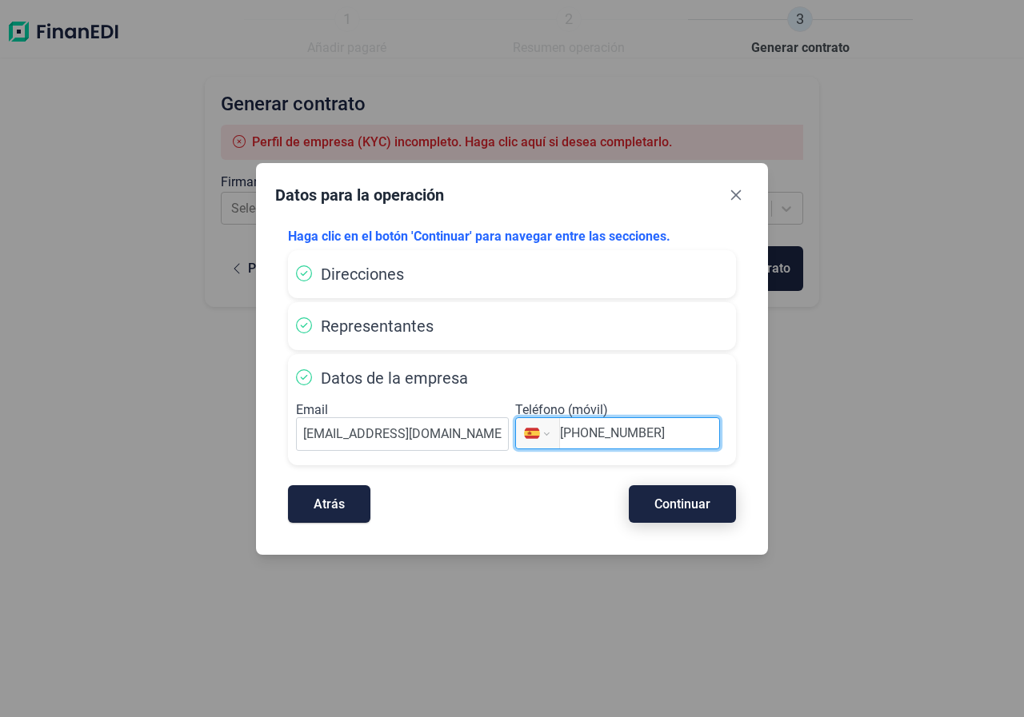
type input "[PHONE_NUMBER]"
click at [688, 501] on span "Continuar" at bounding box center [682, 504] width 56 height 12
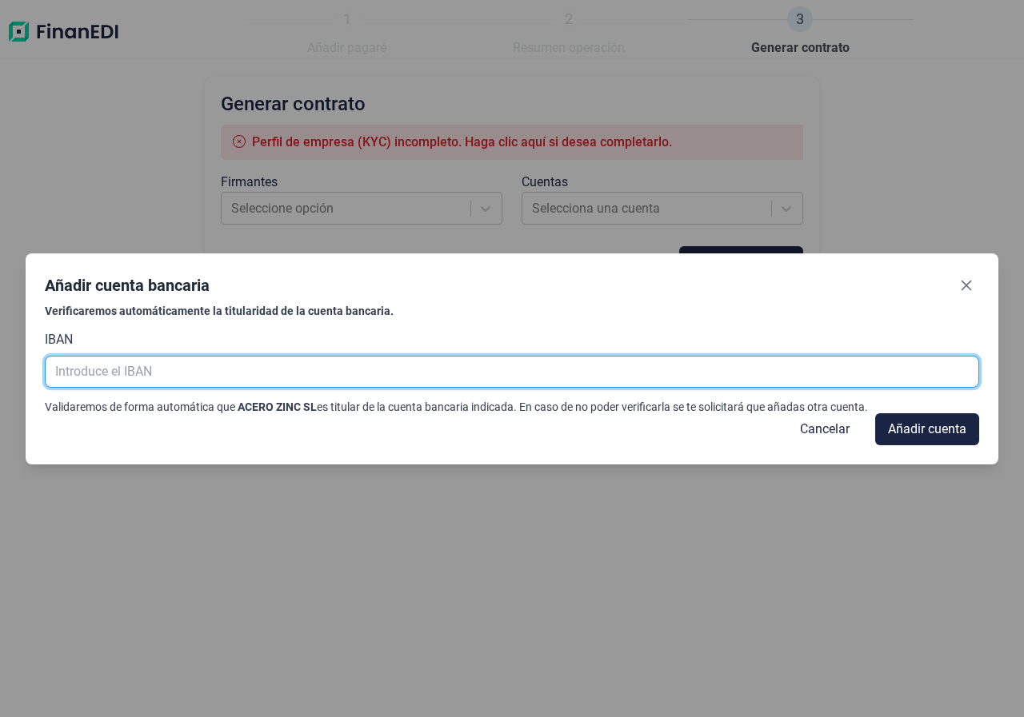
click at [131, 370] on input "text" at bounding box center [512, 372] width 934 height 32
type input "e"
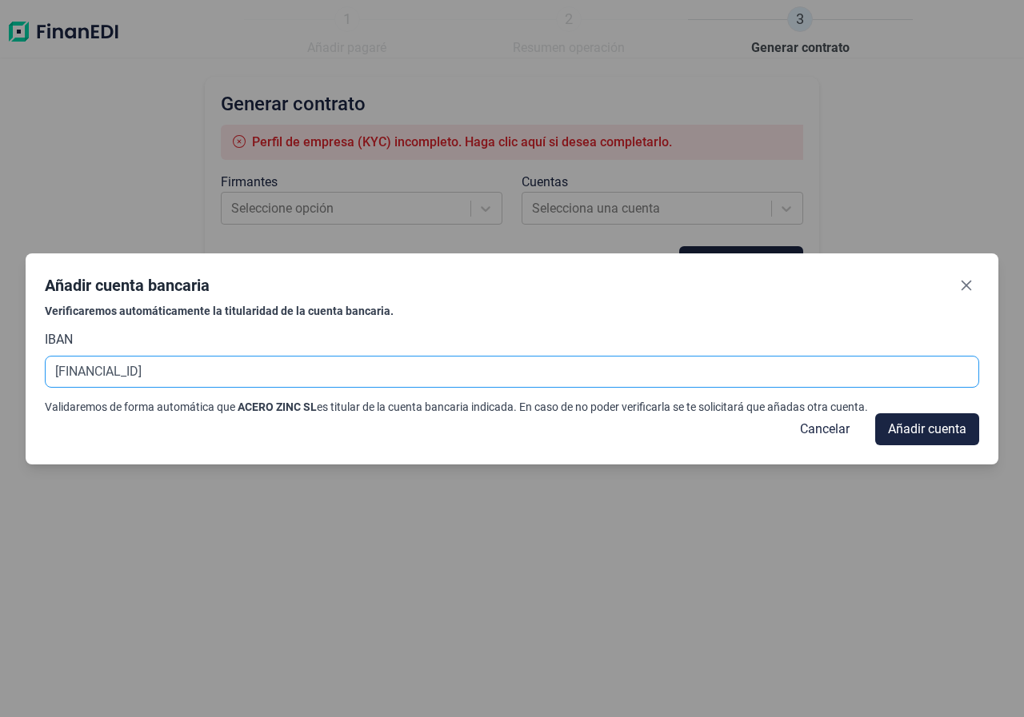
type input "[FINANCIAL_ID]"
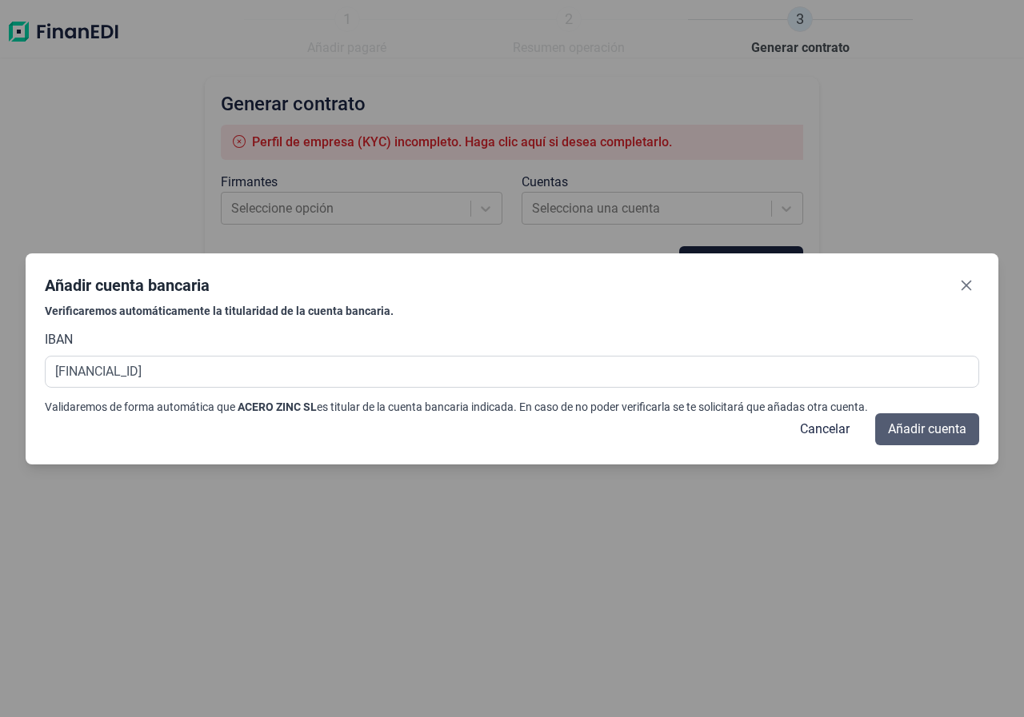
click at [940, 435] on span "Añadir cuenta" at bounding box center [927, 429] width 78 height 19
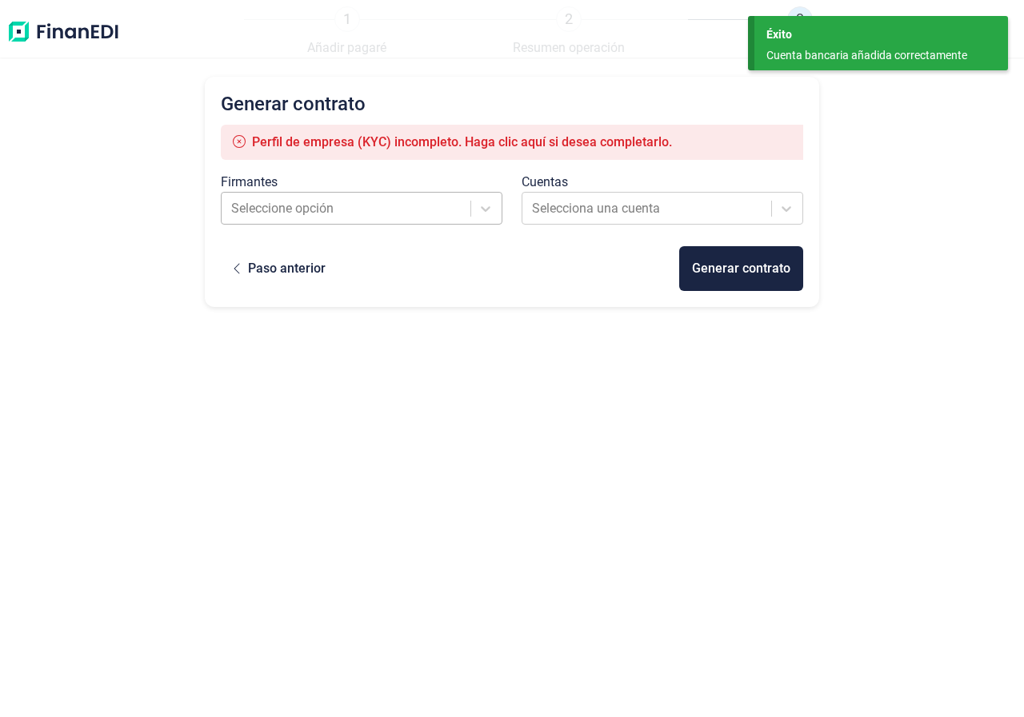
click at [404, 206] on div at bounding box center [347, 209] width 232 height 22
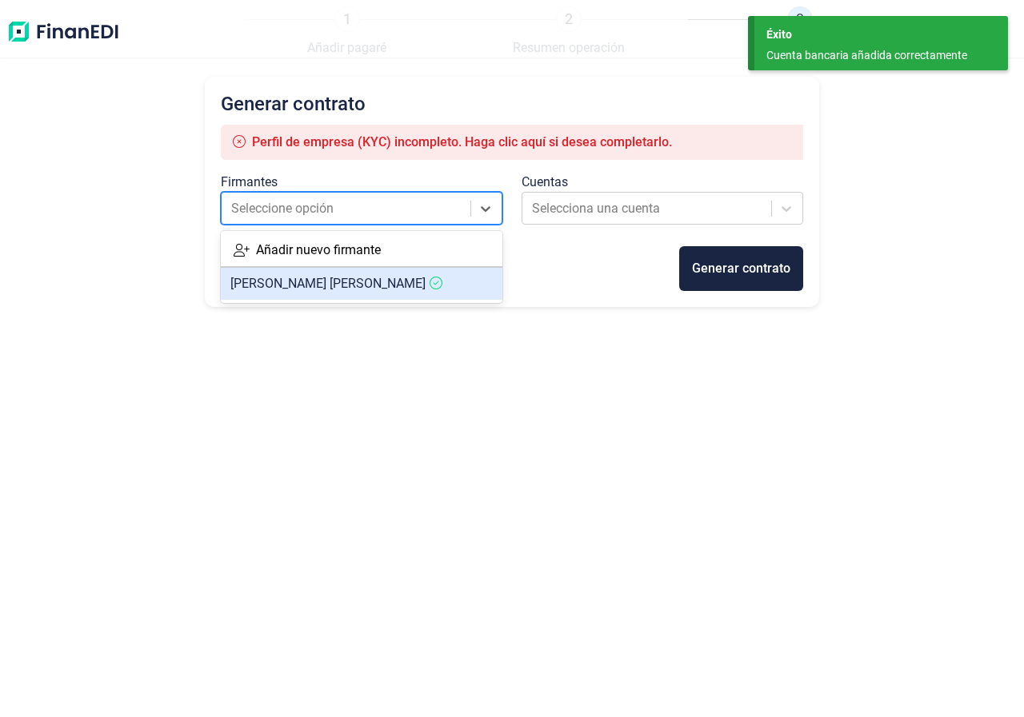
click at [357, 285] on span "[PERSON_NAME]" at bounding box center [327, 283] width 195 height 15
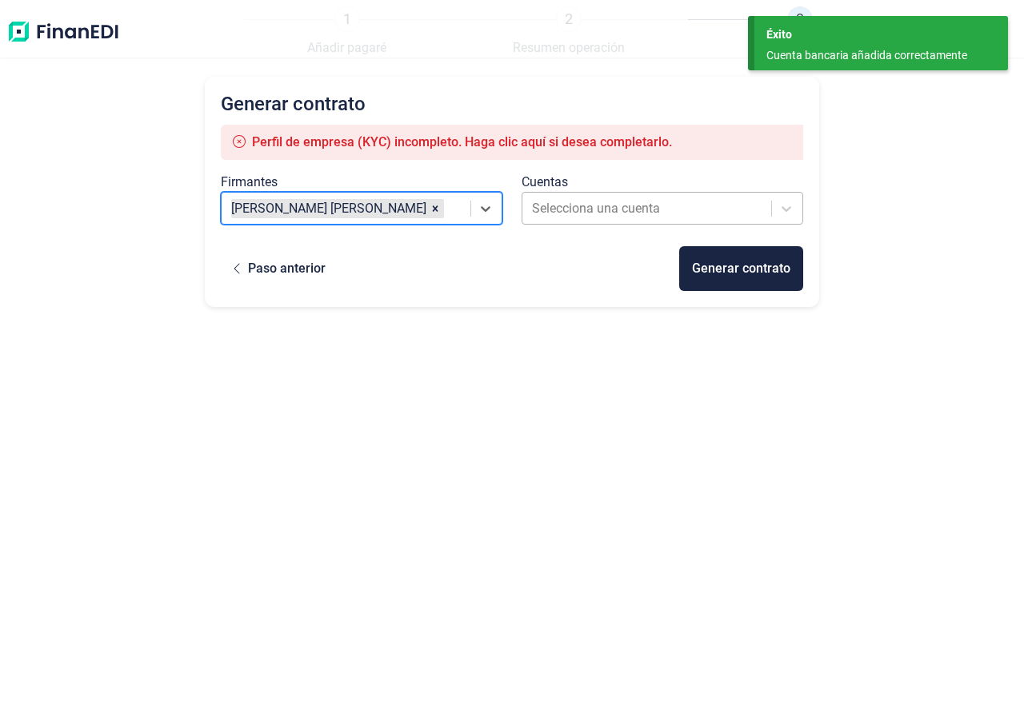
click at [625, 206] on div at bounding box center [648, 209] width 232 height 22
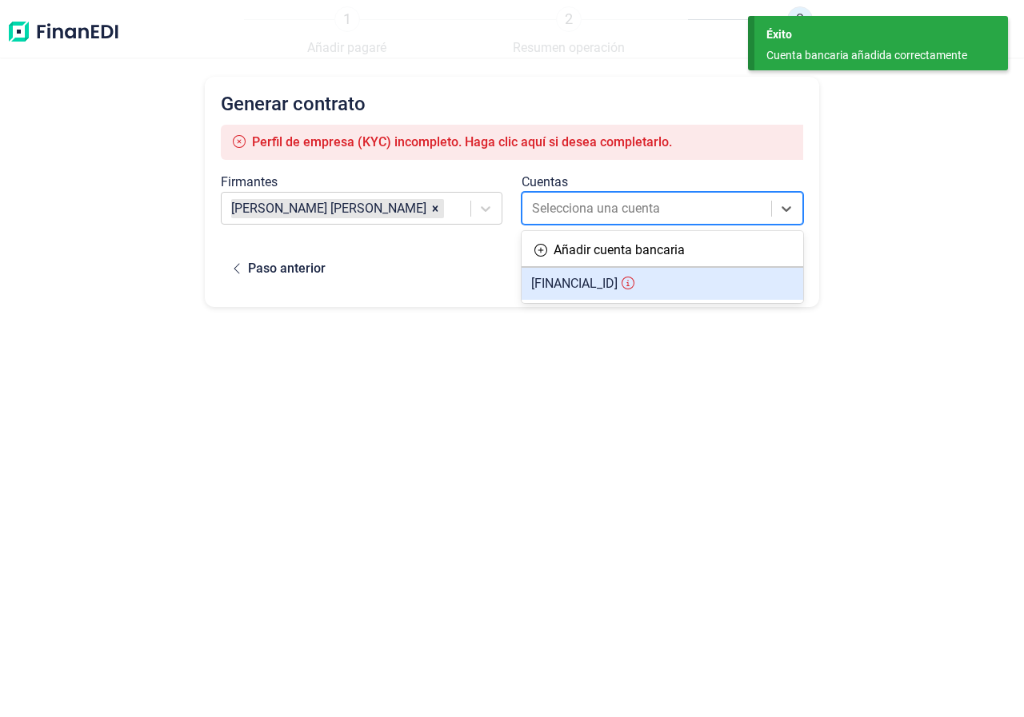
click at [617, 280] on span "[FINANCIAL_ID]" at bounding box center [574, 283] width 86 height 15
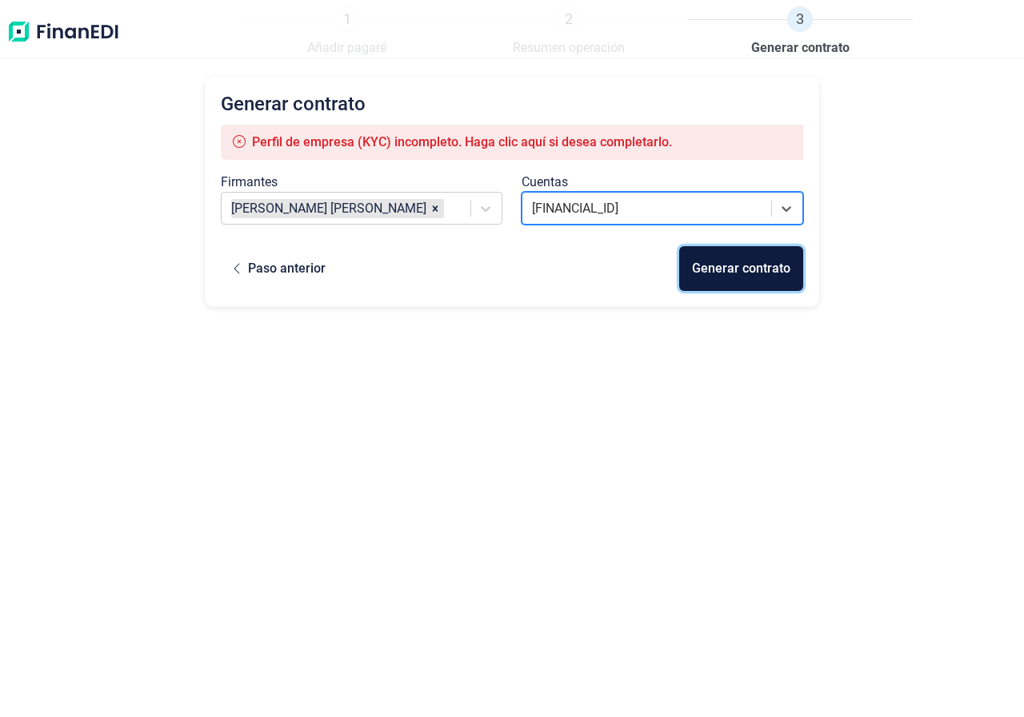
click at [737, 274] on div "Generar contrato" at bounding box center [741, 268] width 98 height 19
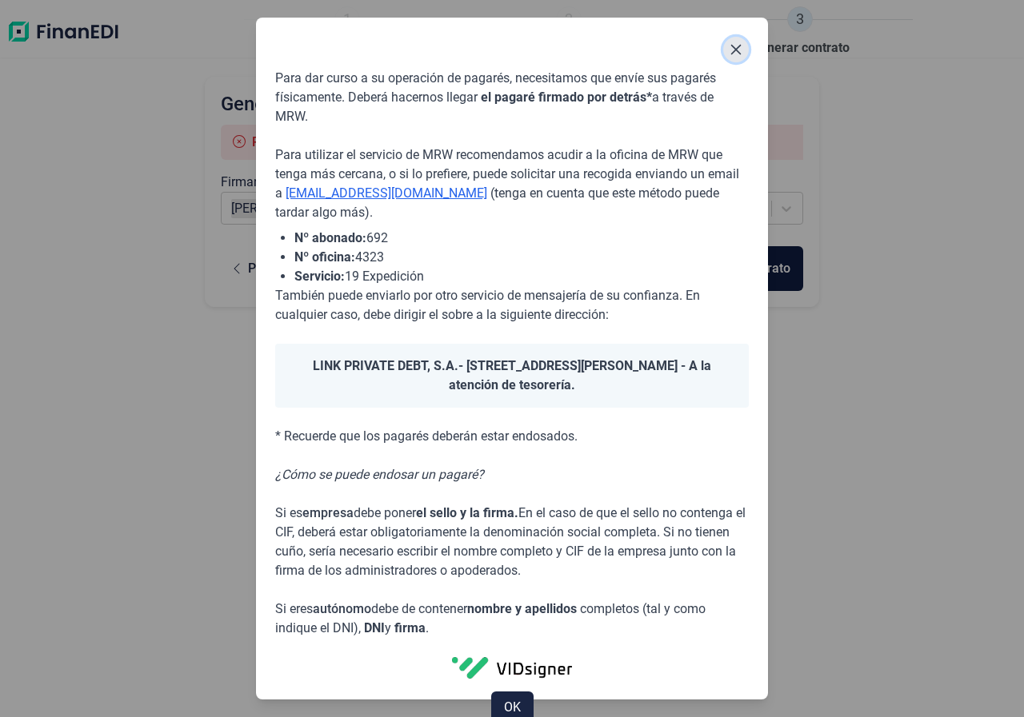
click at [740, 51] on icon "Close" at bounding box center [735, 49] width 13 height 13
